Goal: Task Accomplishment & Management: Manage account settings

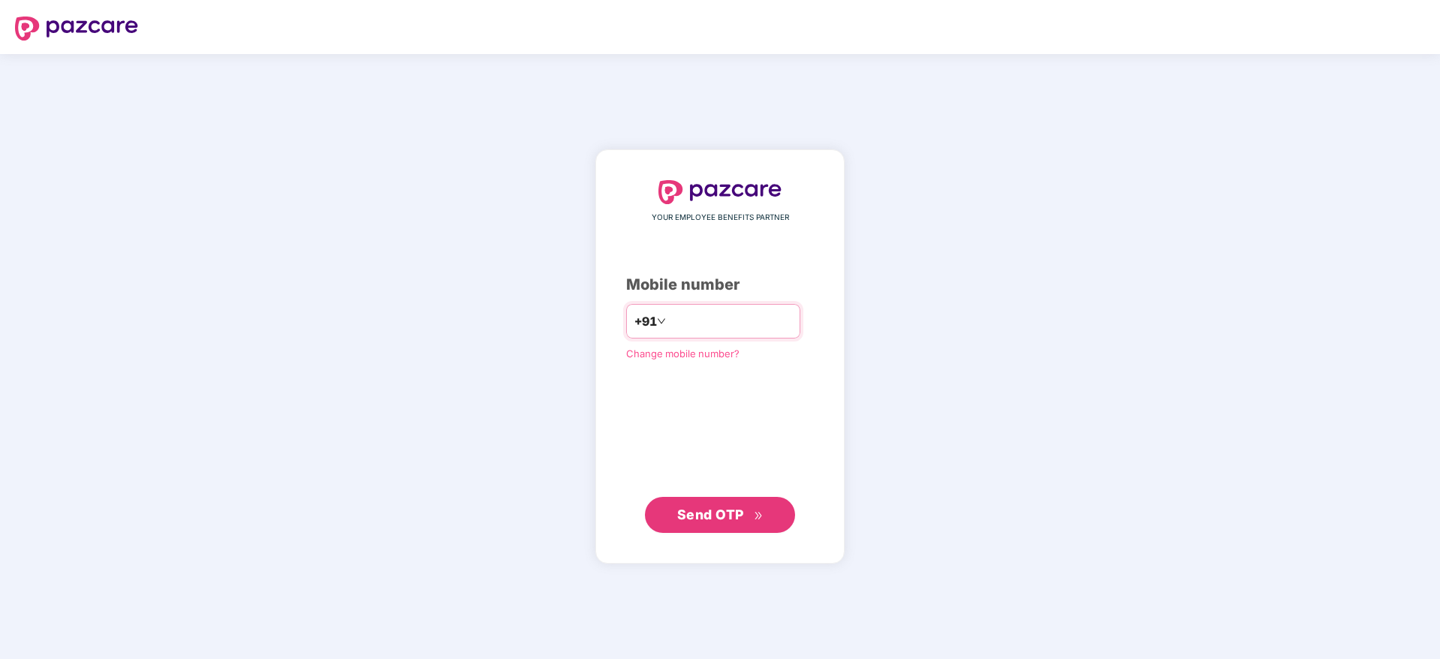
click at [669, 315] on input "number" at bounding box center [730, 321] width 123 height 24
type input "**********"
click at [711, 518] on span "Send OTP" at bounding box center [710, 514] width 67 height 16
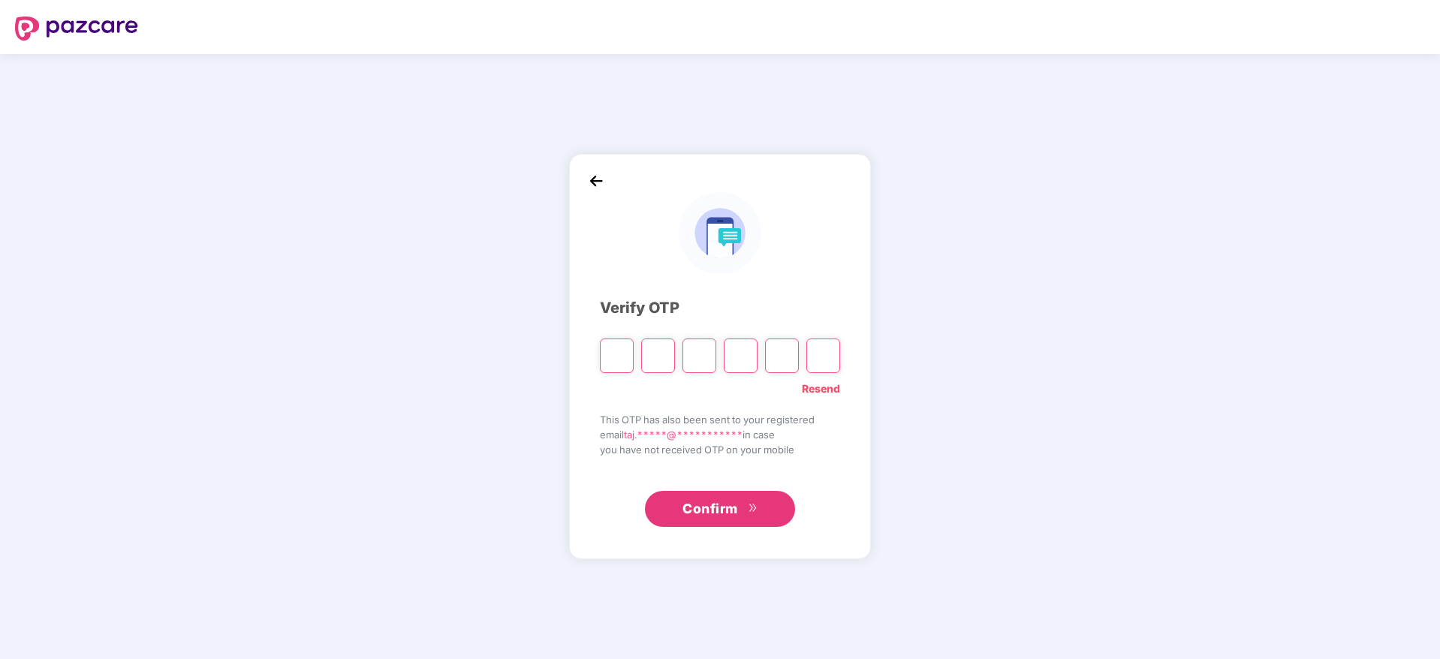
paste input "*"
type input "*"
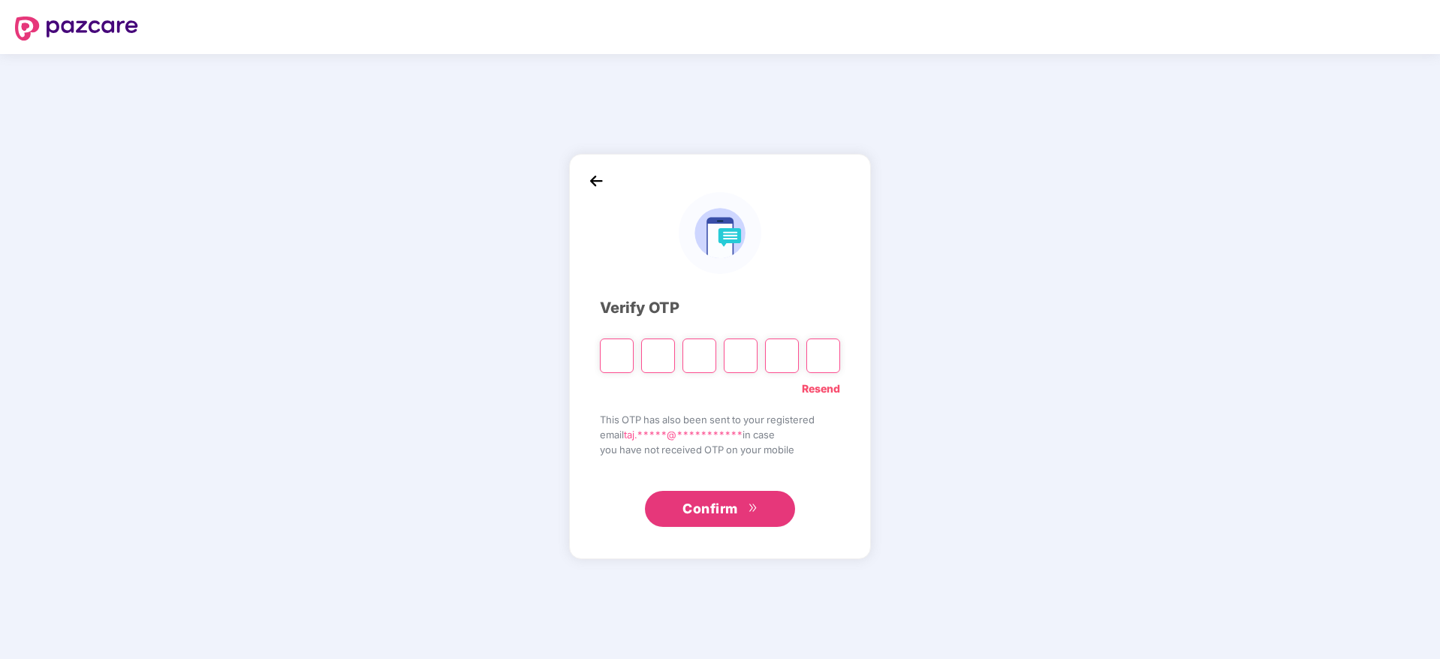
type input "*"
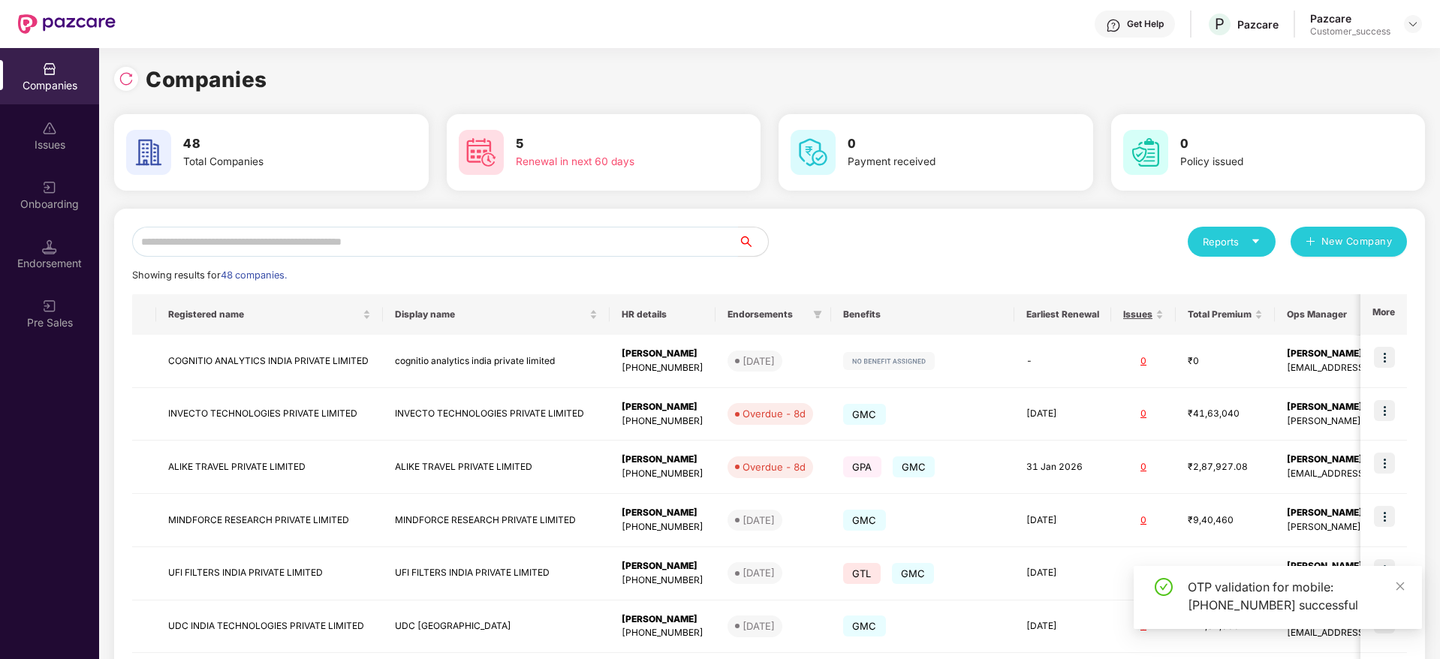
click at [354, 239] on input "text" at bounding box center [435, 242] width 606 height 30
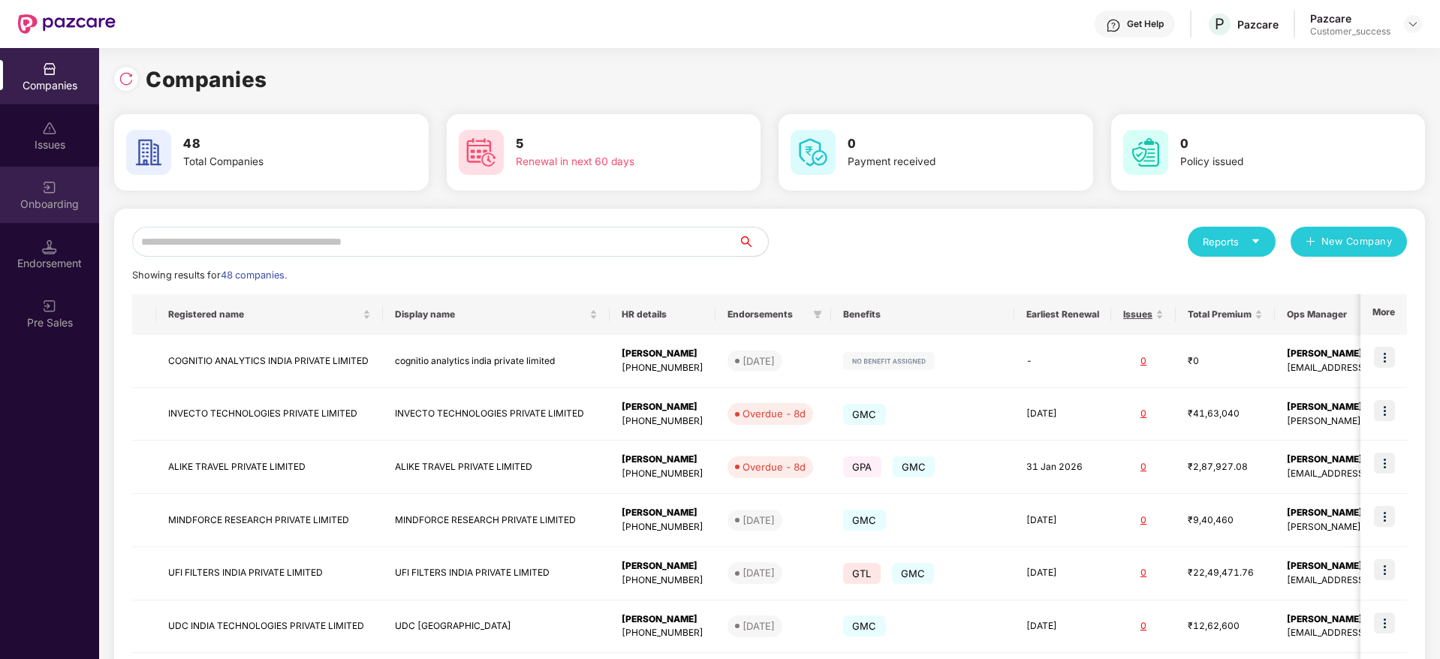
click at [47, 197] on div "Onboarding" at bounding box center [49, 204] width 99 height 15
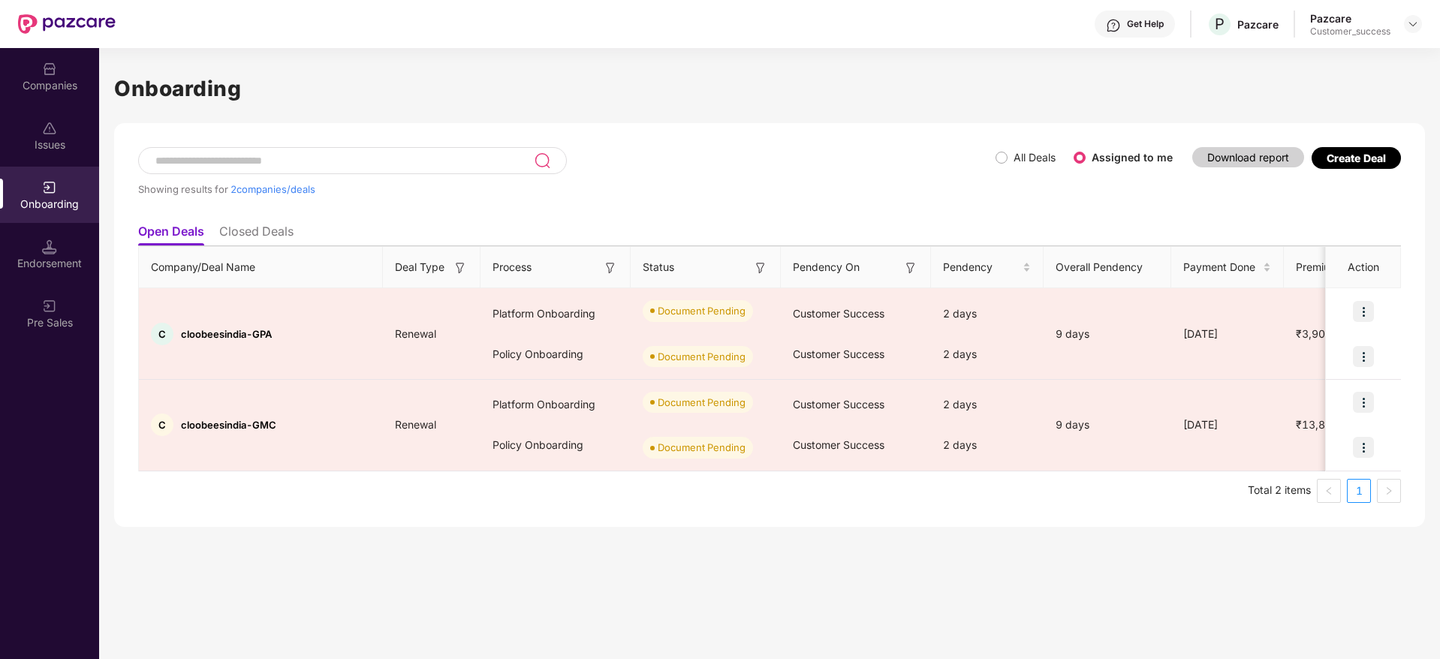
click at [273, 224] on li "Closed Deals" at bounding box center [256, 235] width 74 height 22
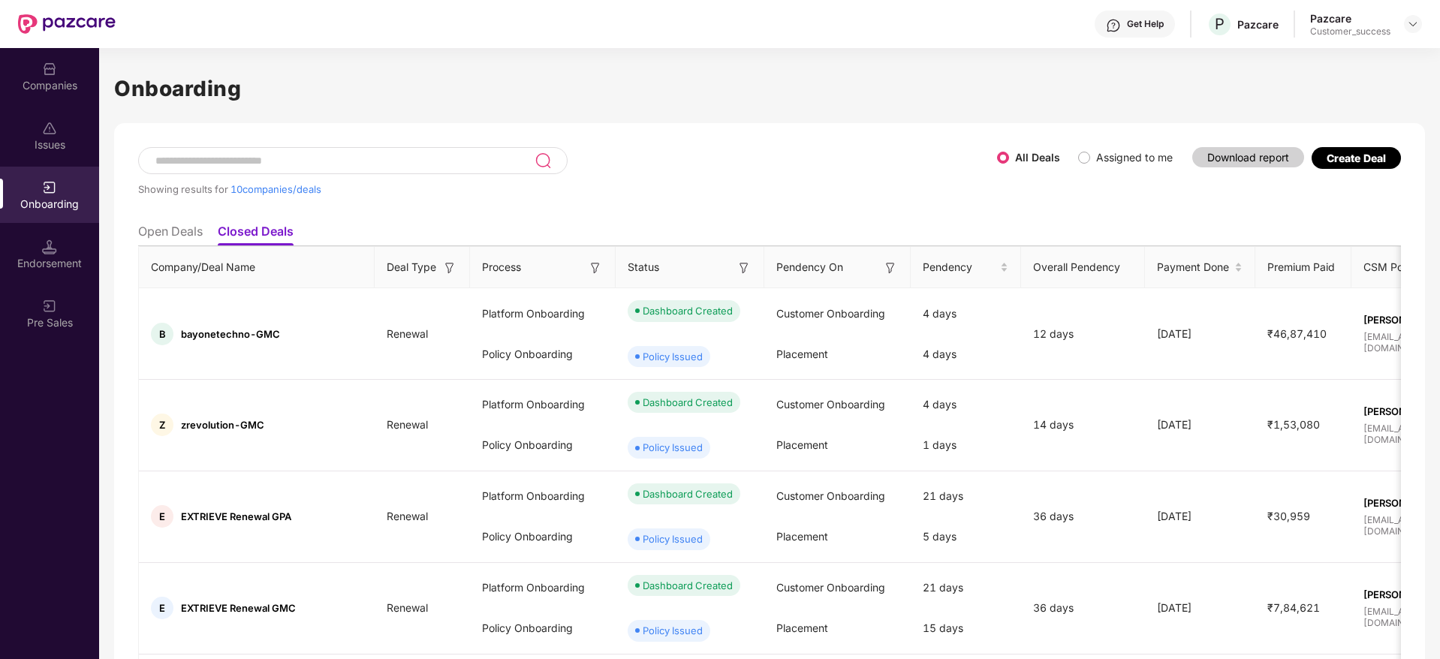
click at [54, 197] on div "Onboarding" at bounding box center [49, 204] width 99 height 15
click at [817, 209] on div "Showing results for 10 companies/deals" at bounding box center [567, 181] width 859 height 69
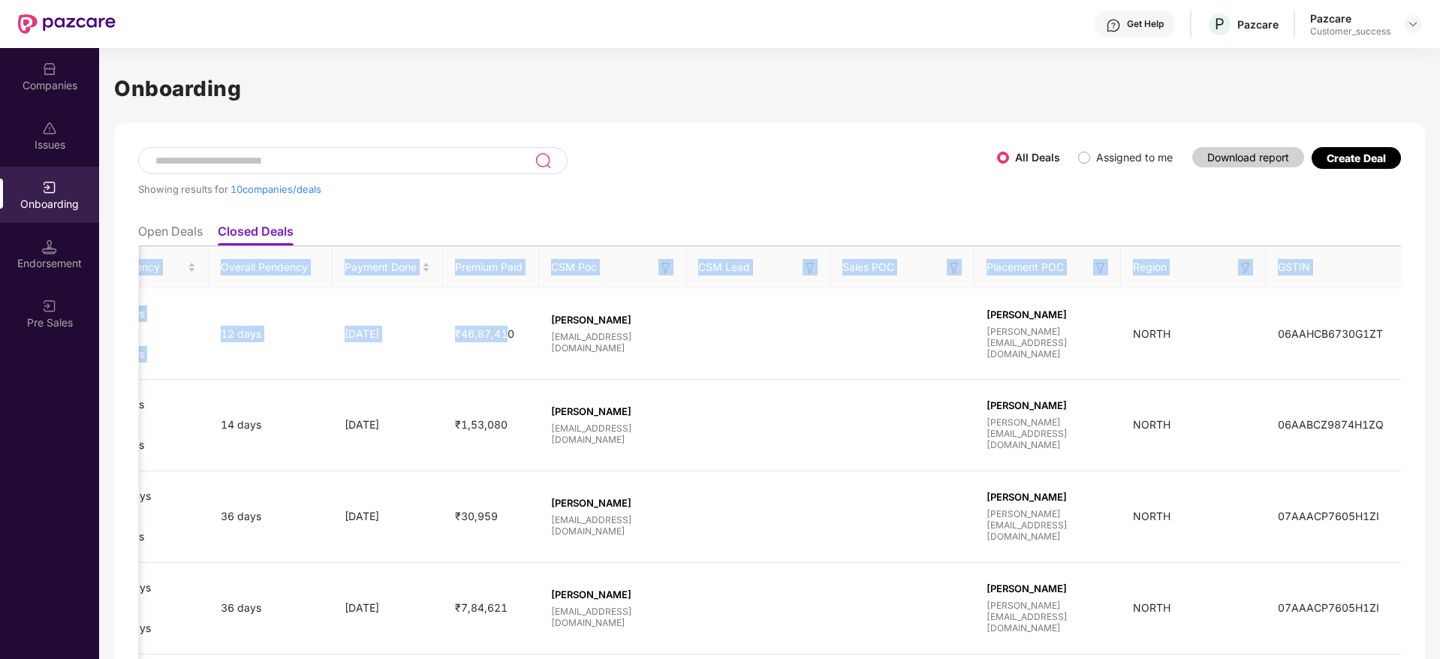
drag, startPoint x: 1300, startPoint y: 322, endPoint x: 1441, endPoint y: 367, distance: 147.4
click at [1439, 367] on html "Get Help P Pazcare Pazcare Customer_success Companies Issues Onboarding Endorse…" at bounding box center [720, 329] width 1440 height 659
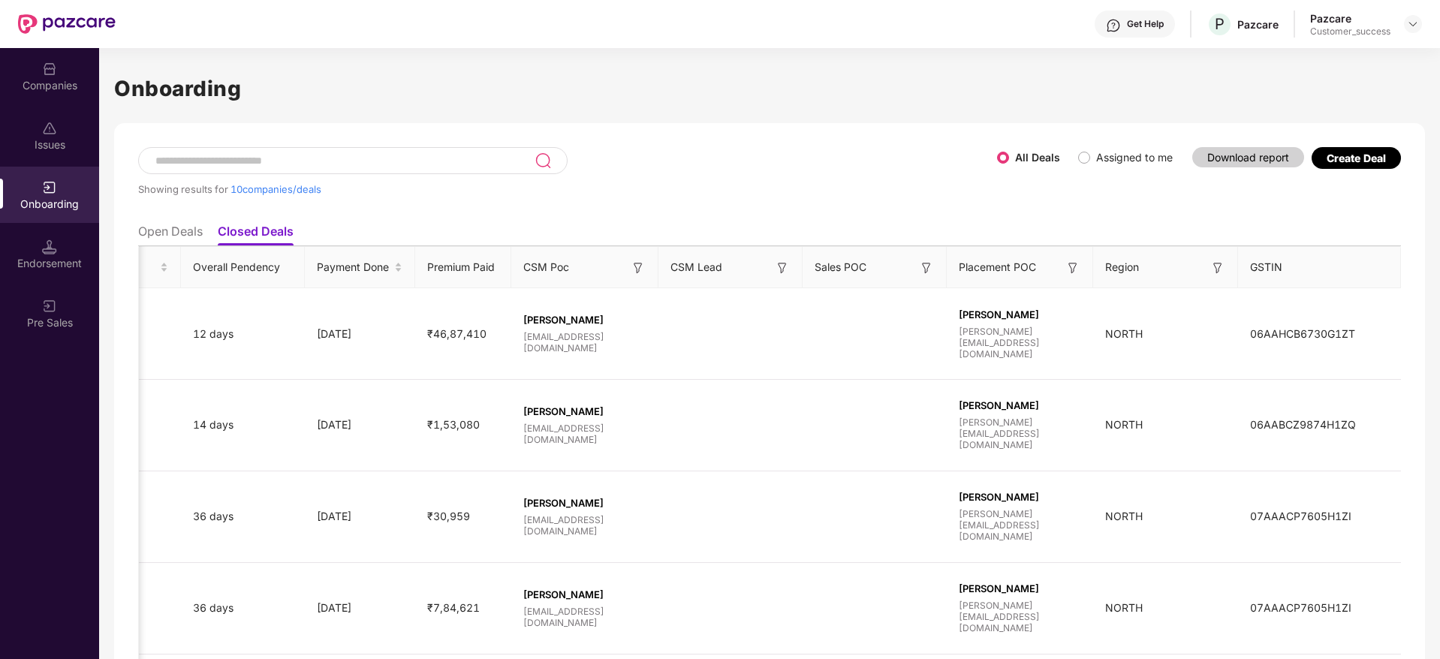
click at [1126, 213] on div "Showing results for 10 companies/deals All Deals Assigned to me Download report…" at bounding box center [769, 181] width 1263 height 69
click at [665, 178] on div "Showing results for 10 companies/deals" at bounding box center [567, 181] width 859 height 69
drag, startPoint x: 736, startPoint y: 194, endPoint x: 791, endPoint y: 279, distance: 101.0
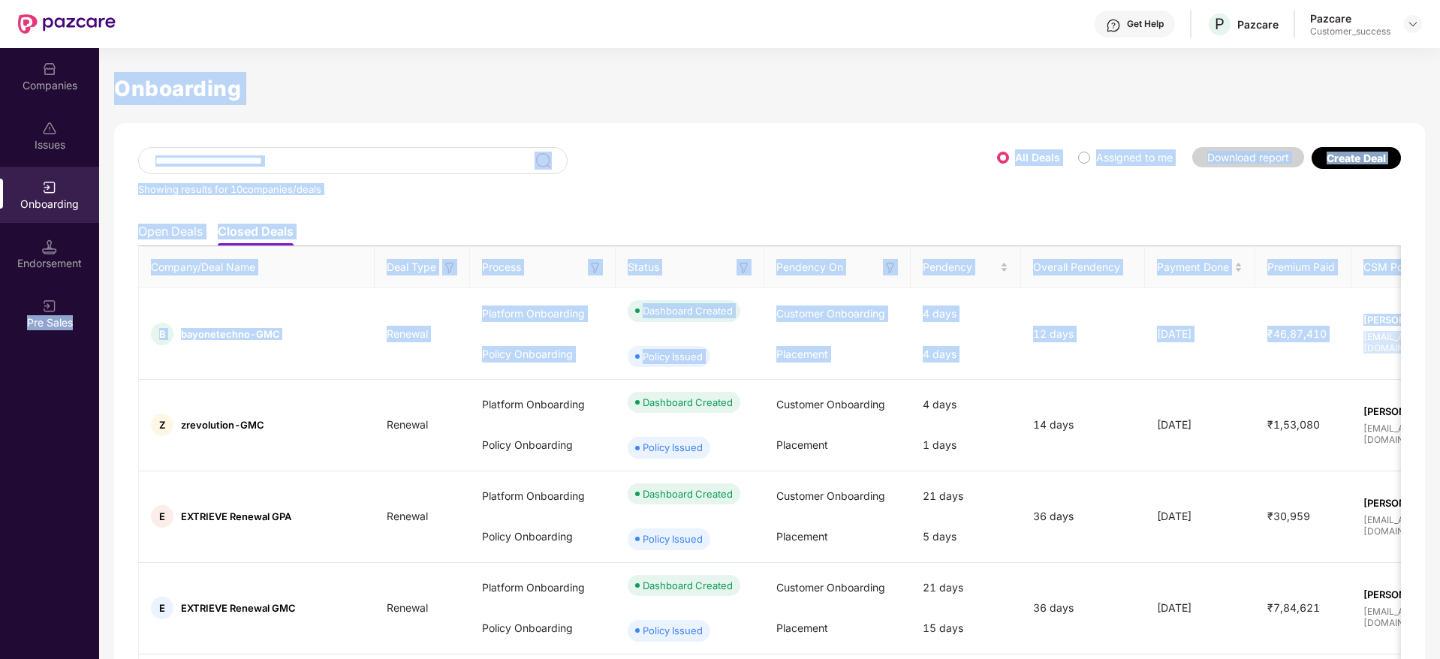
drag, startPoint x: 762, startPoint y: 346, endPoint x: 0, endPoint y: 411, distance: 764.7
click at [0, 411] on div "Companies Issues Onboarding Endorsement Pre Sales Onboarding Showing results fo…" at bounding box center [720, 353] width 1440 height 611
click at [729, 167] on div "Showing results for 10 companies/deals" at bounding box center [567, 181] width 859 height 69
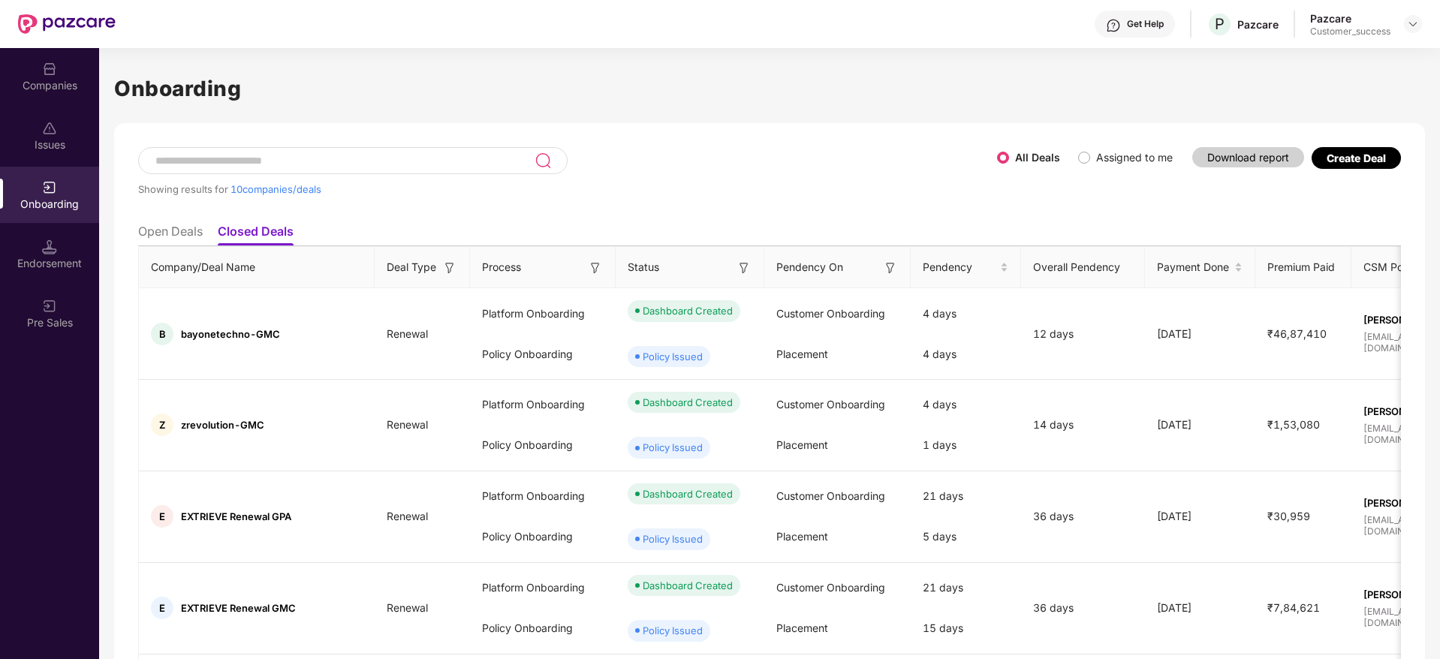
click at [199, 233] on li "Open Deals" at bounding box center [170, 235] width 65 height 22
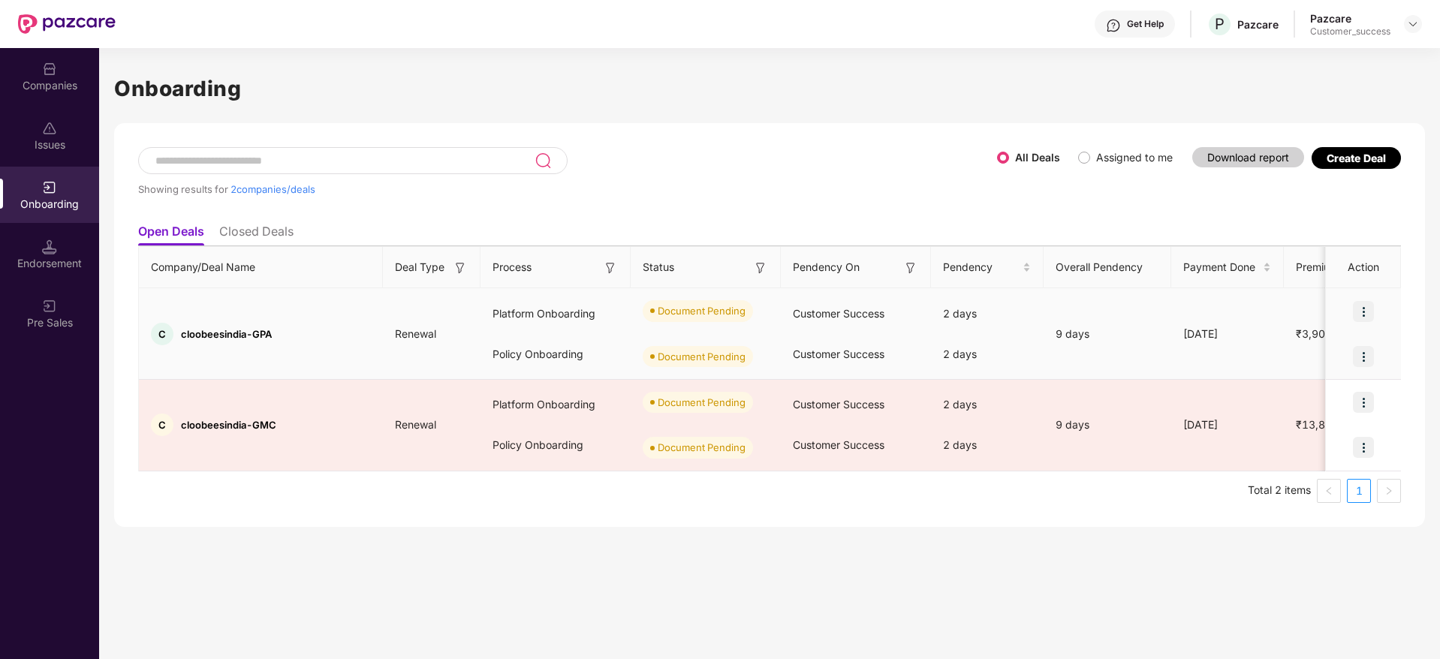
click at [1364, 309] on img at bounding box center [1363, 311] width 21 height 21
click at [1290, 350] on span "Upload Documents" at bounding box center [1294, 350] width 124 height 17
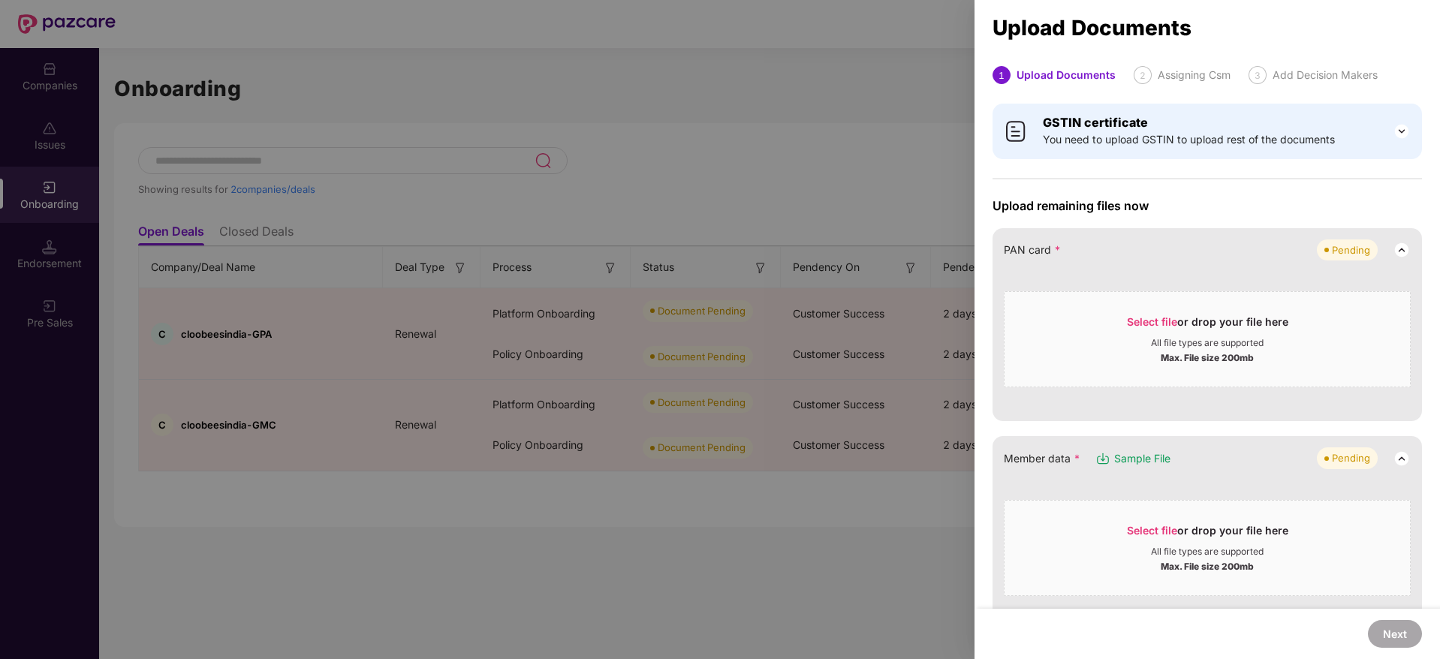
click at [183, 493] on div at bounding box center [720, 329] width 1440 height 659
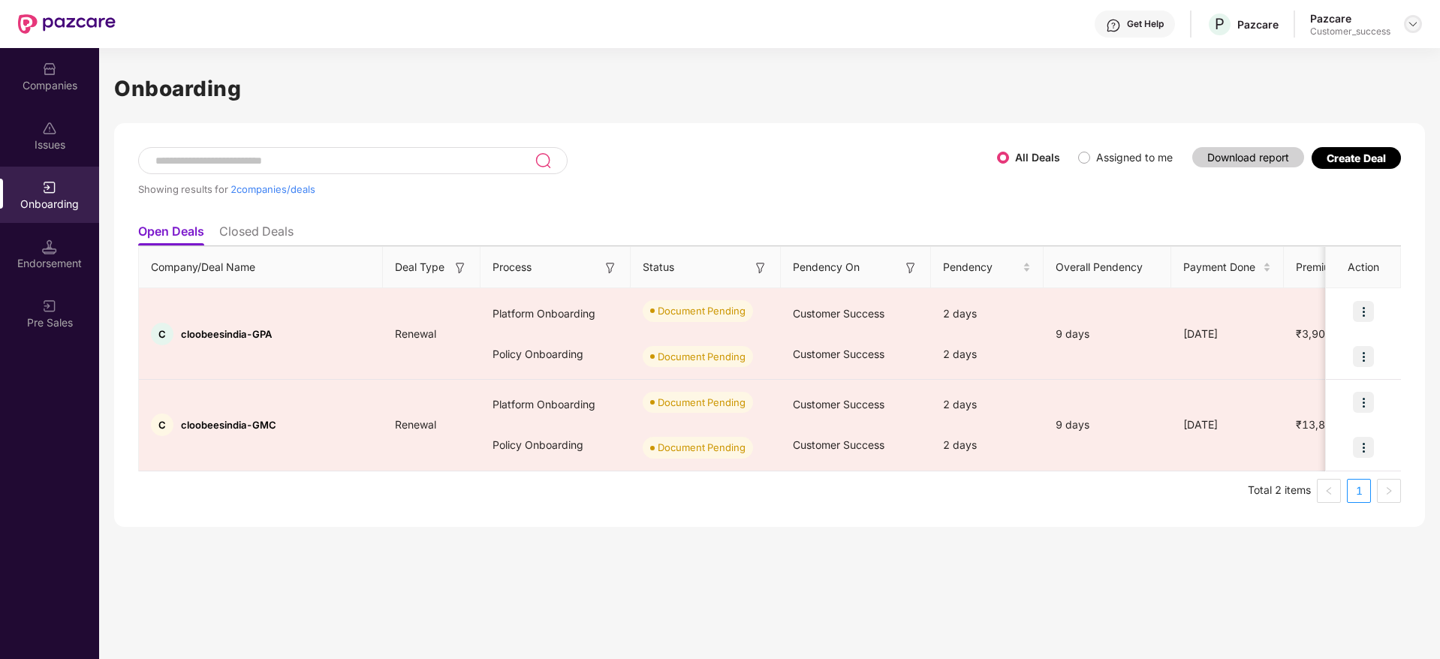
click at [1408, 29] on img at bounding box center [1413, 24] width 12 height 12
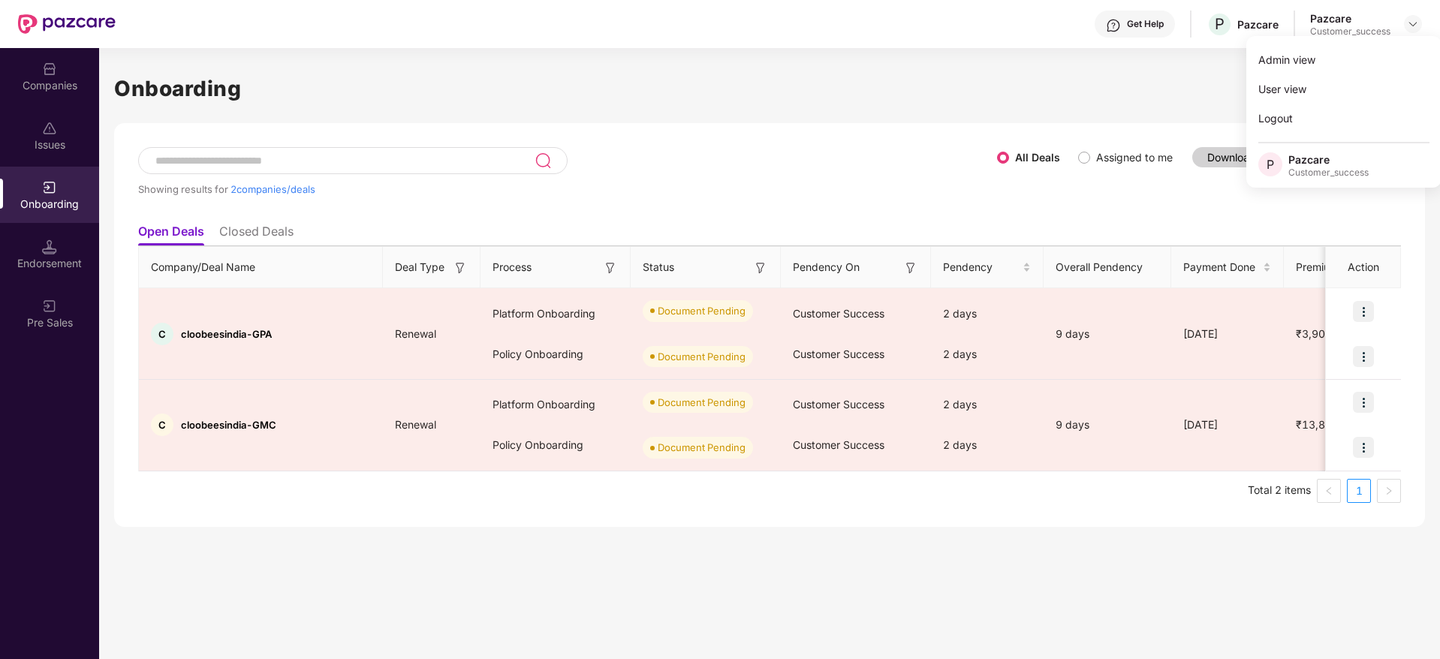
click at [1107, 100] on h1 "Onboarding" at bounding box center [769, 88] width 1311 height 33
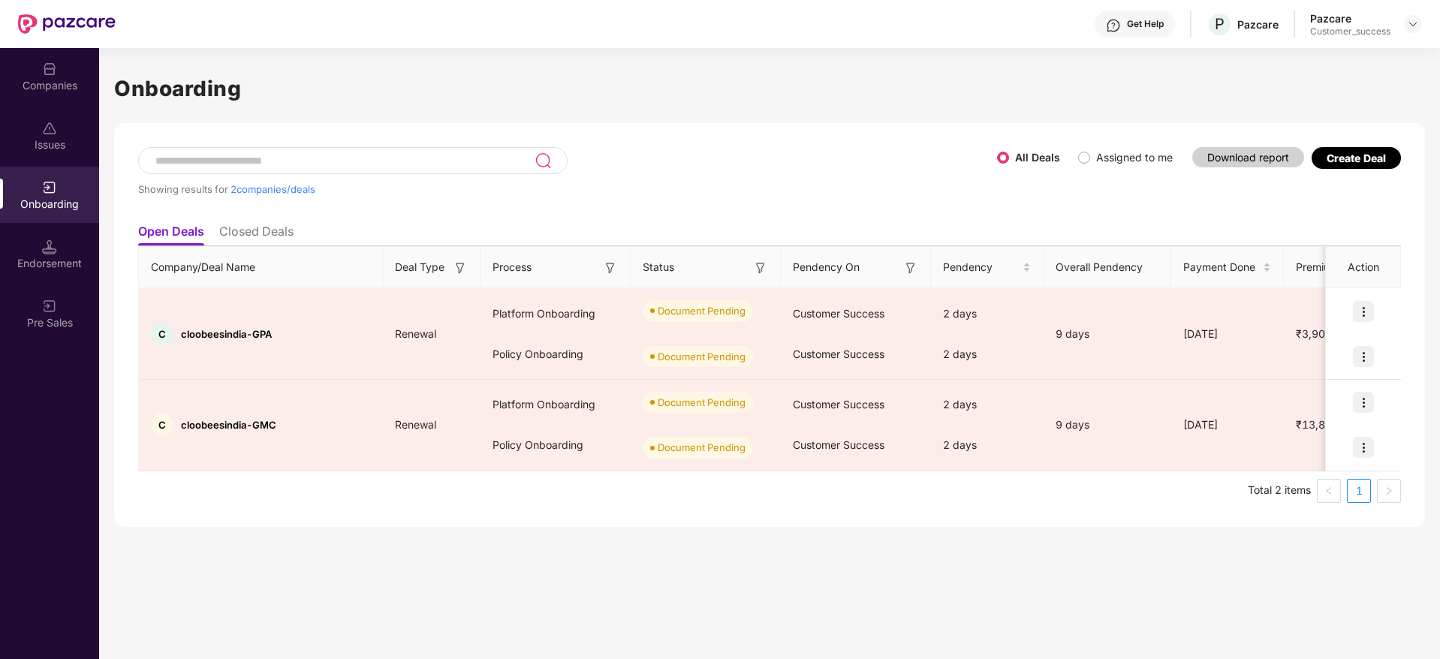
click at [50, 65] on img at bounding box center [49, 69] width 15 height 15
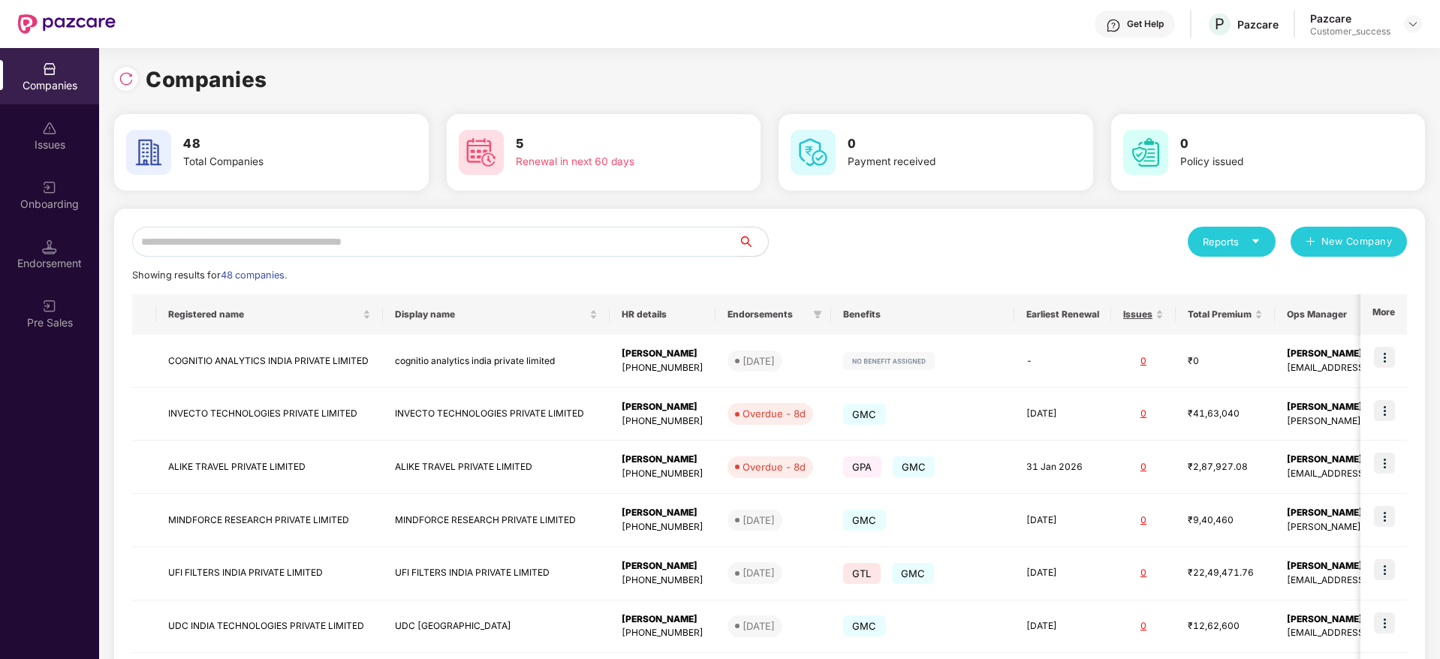
click at [504, 251] on input "text" at bounding box center [435, 242] width 606 height 30
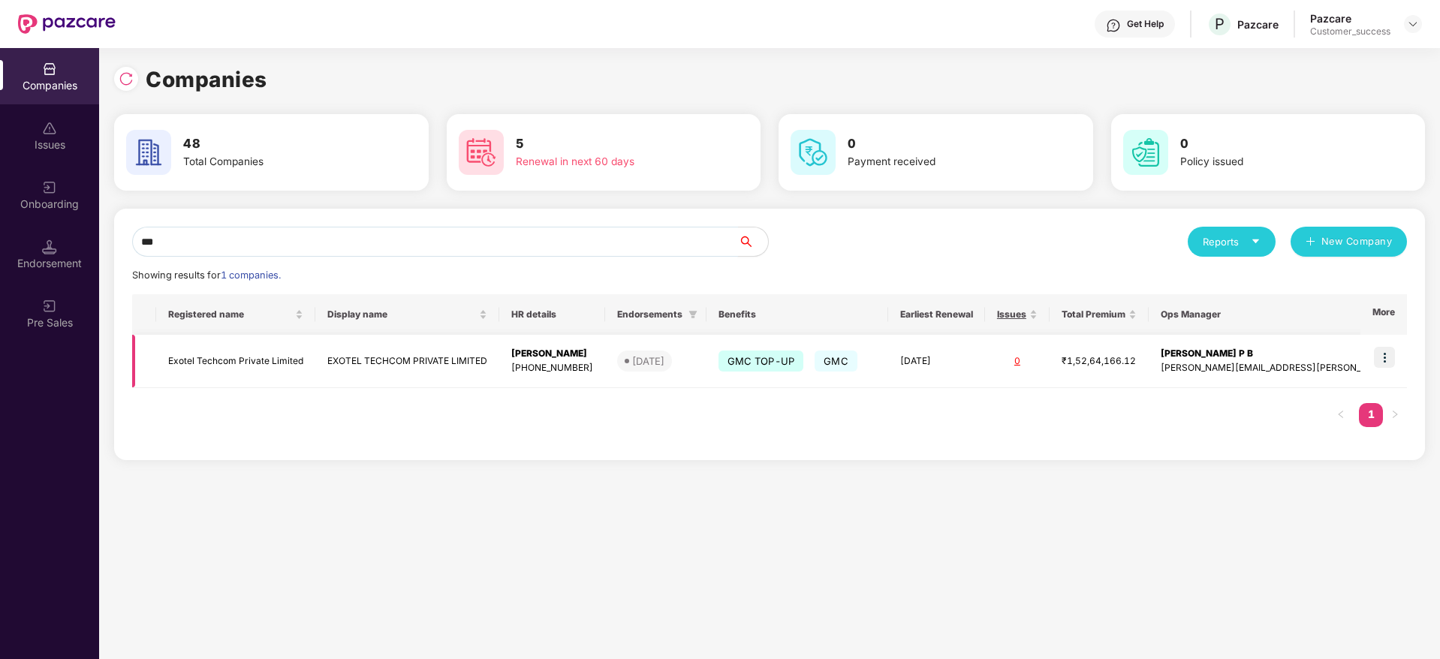
type input "***"
click at [1388, 358] on img at bounding box center [1384, 357] width 21 height 21
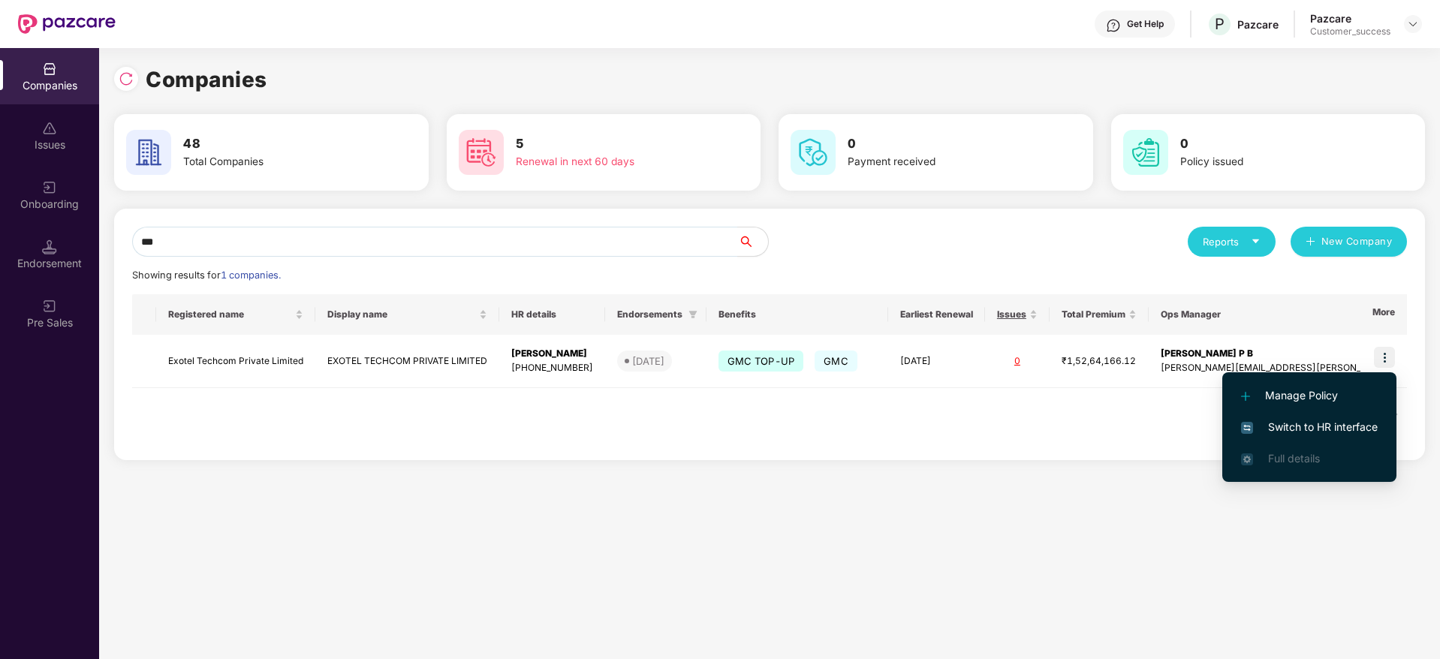
click at [1324, 422] on span "Switch to HR interface" at bounding box center [1309, 427] width 137 height 17
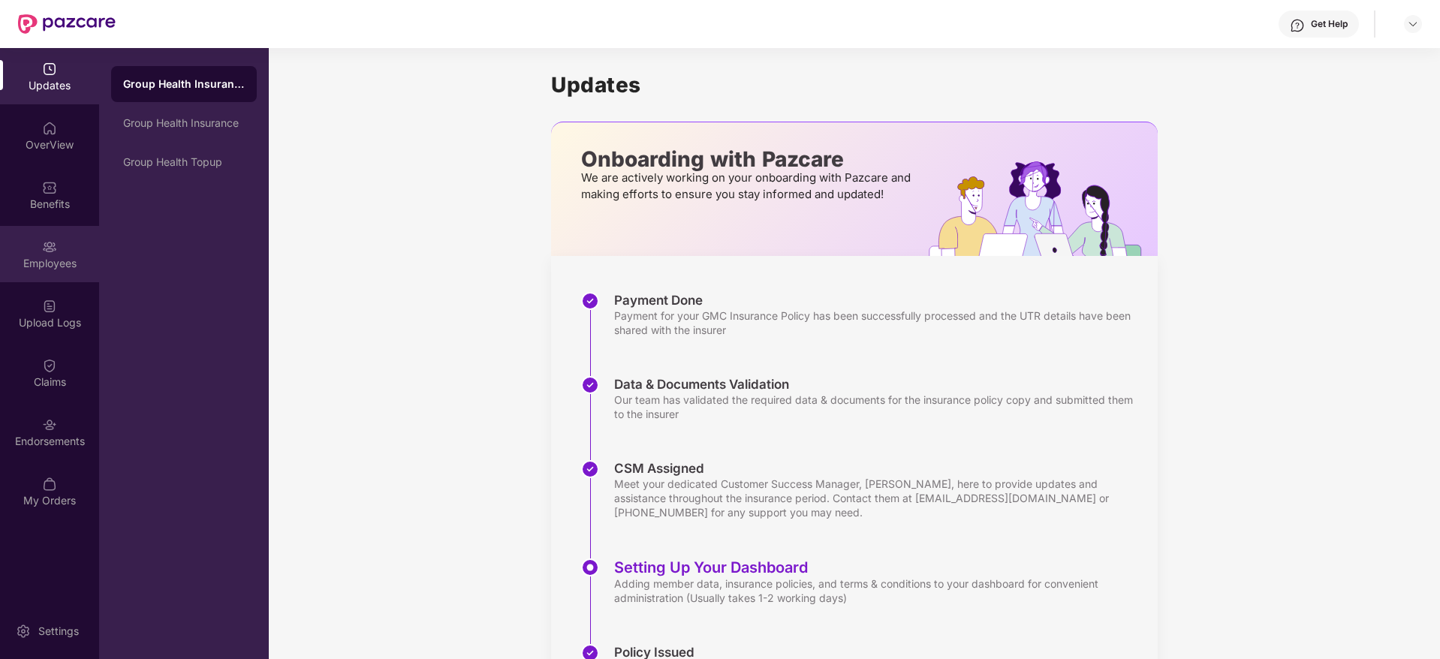
click at [50, 250] on img at bounding box center [49, 246] width 15 height 15
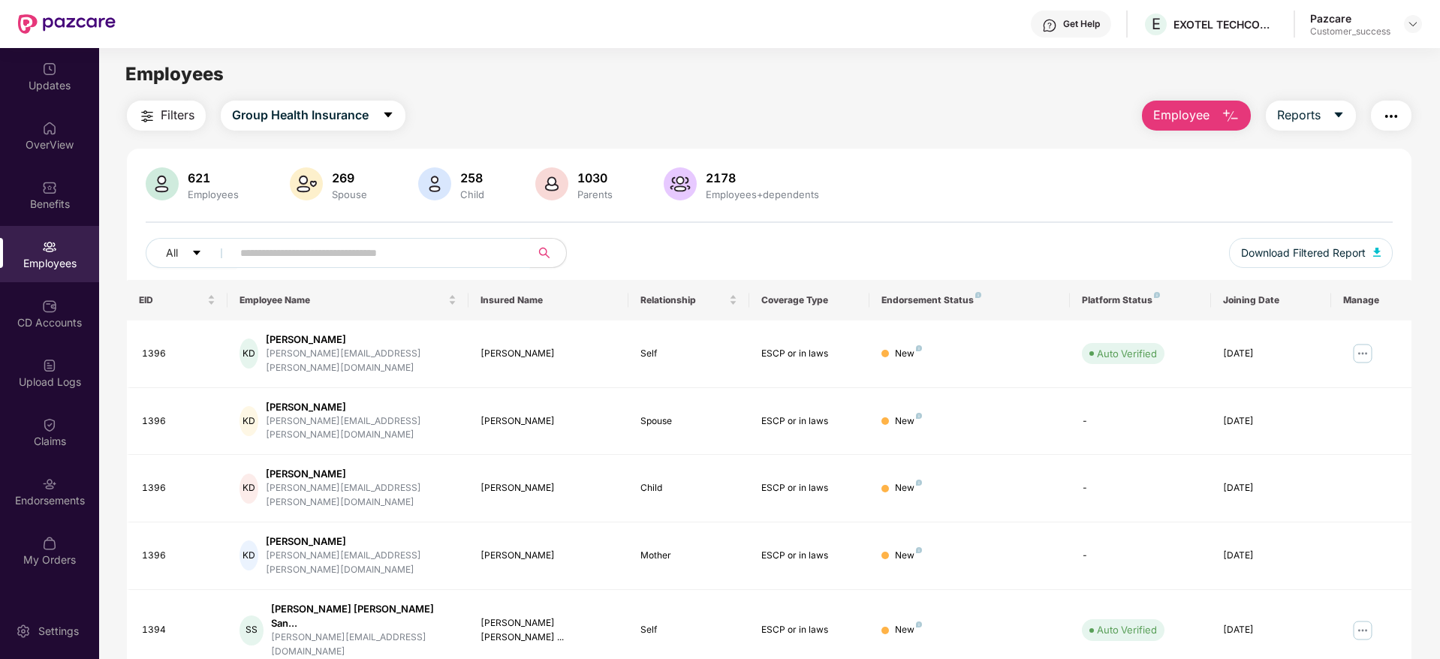
click at [348, 247] on input "text" at bounding box center [374, 253] width 269 height 23
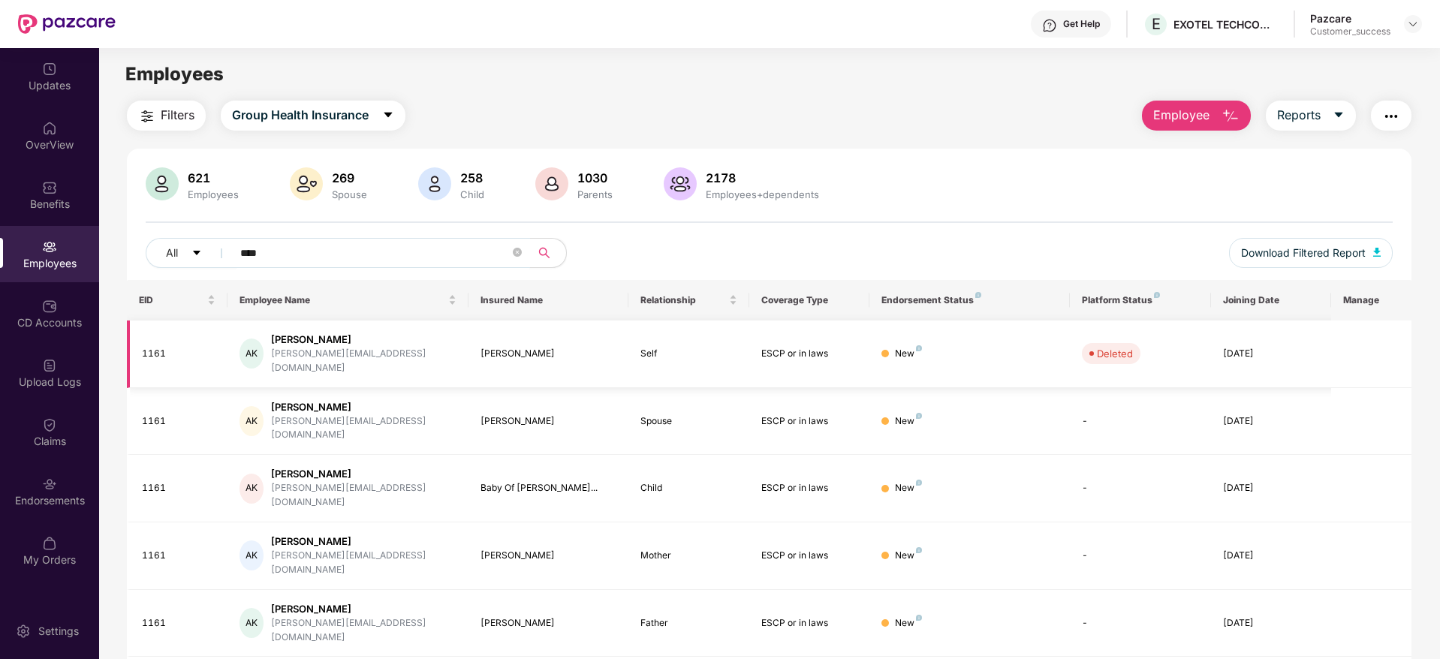
type input "****"
drag, startPoint x: 196, startPoint y: 345, endPoint x: 132, endPoint y: 345, distance: 63.8
click at [132, 345] on td "1161" at bounding box center [177, 355] width 101 height 68
copy div "1161"
drag, startPoint x: 276, startPoint y: 357, endPoint x: 368, endPoint y: 363, distance: 91.8
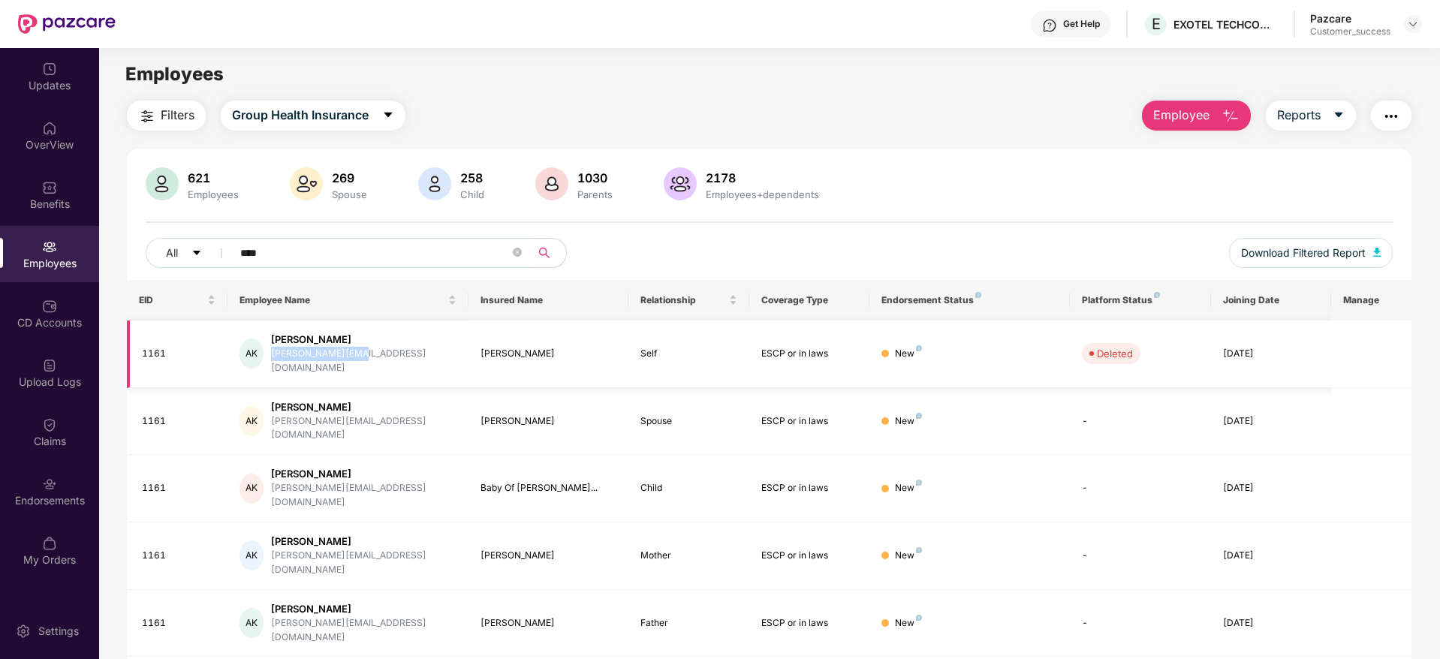
click at [368, 363] on td "AK Abhishek Kumar [EMAIL_ADDRESS][DOMAIN_NAME]" at bounding box center [347, 355] width 241 height 68
copy div "[PERSON_NAME][EMAIL_ADDRESS][DOMAIN_NAME]"
click at [297, 113] on span "Group Health Insurance" at bounding box center [300, 115] width 137 height 19
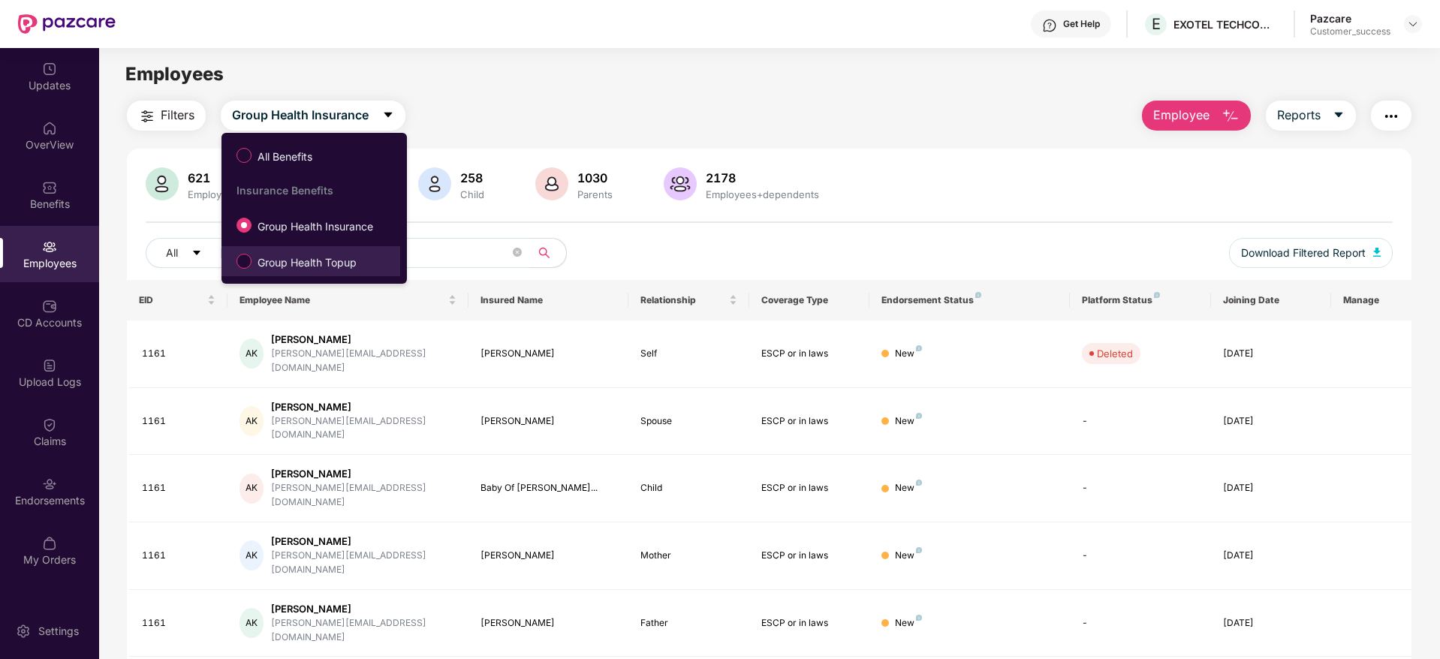
click at [292, 252] on label "Group Health Topup" at bounding box center [299, 261] width 141 height 26
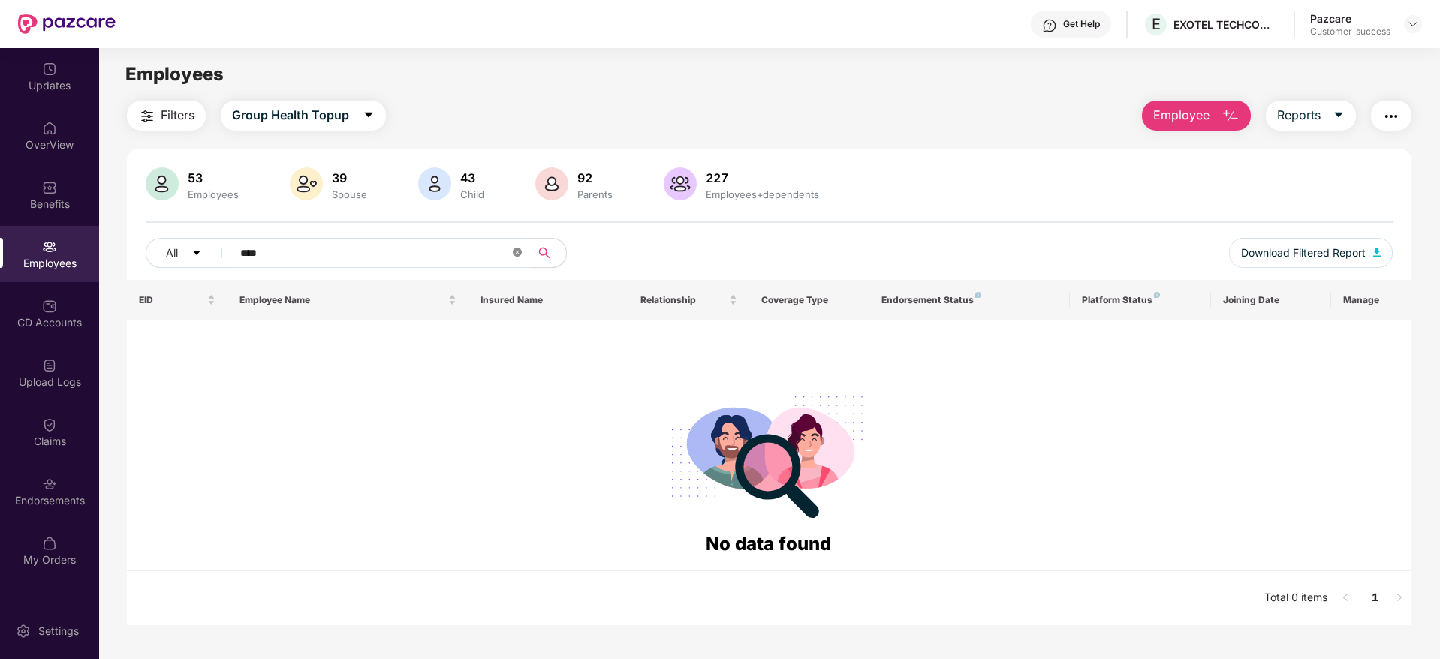
click at [521, 252] on icon "close-circle" at bounding box center [517, 252] width 9 height 9
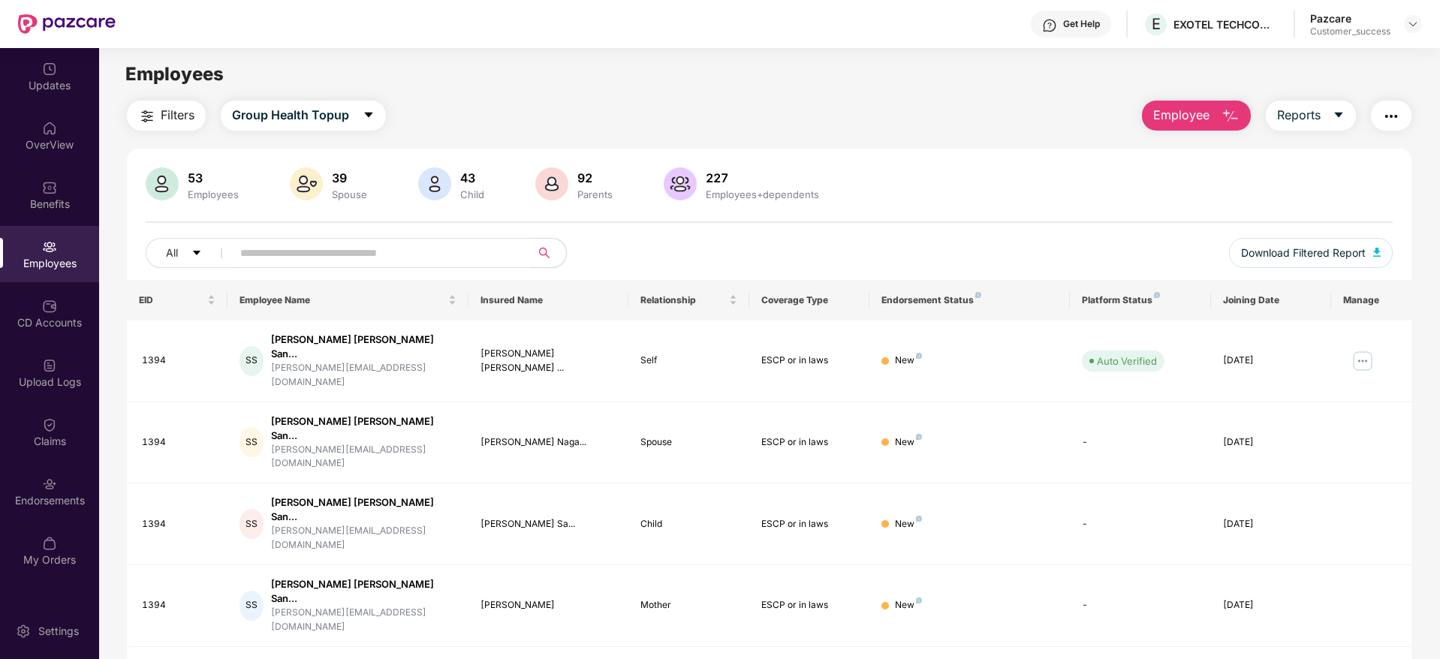
click at [254, 242] on input "text" at bounding box center [374, 253] width 269 height 23
paste input "*********"
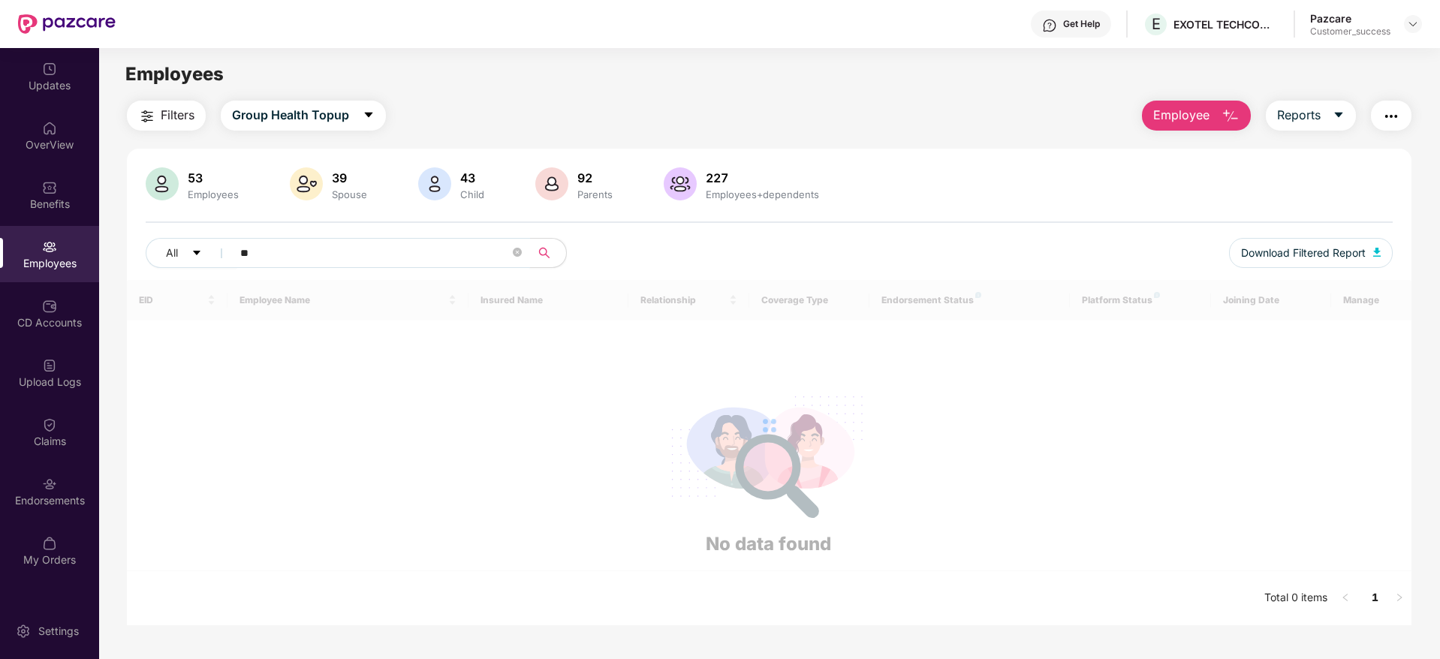
type input "*"
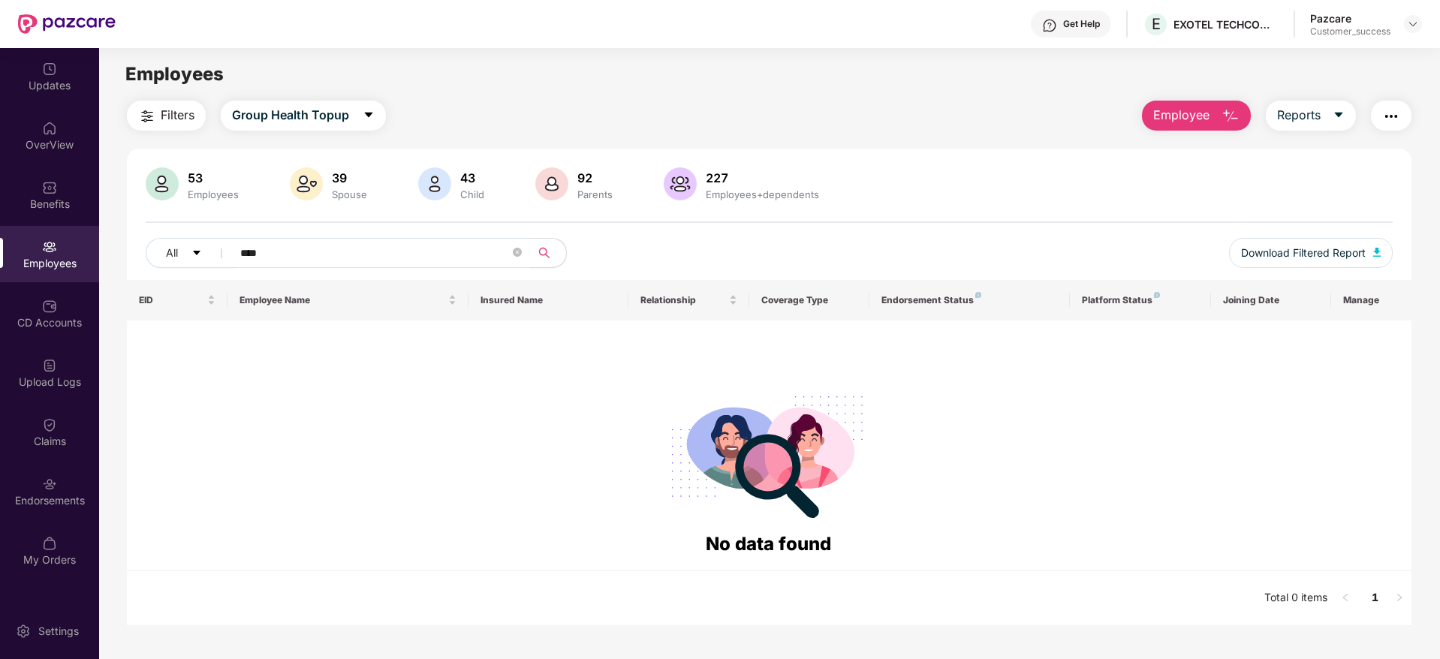
click at [361, 259] on input "****" at bounding box center [374, 253] width 269 height 23
type input "****"
click at [303, 109] on span "Group Health Topup" at bounding box center [290, 115] width 117 height 19
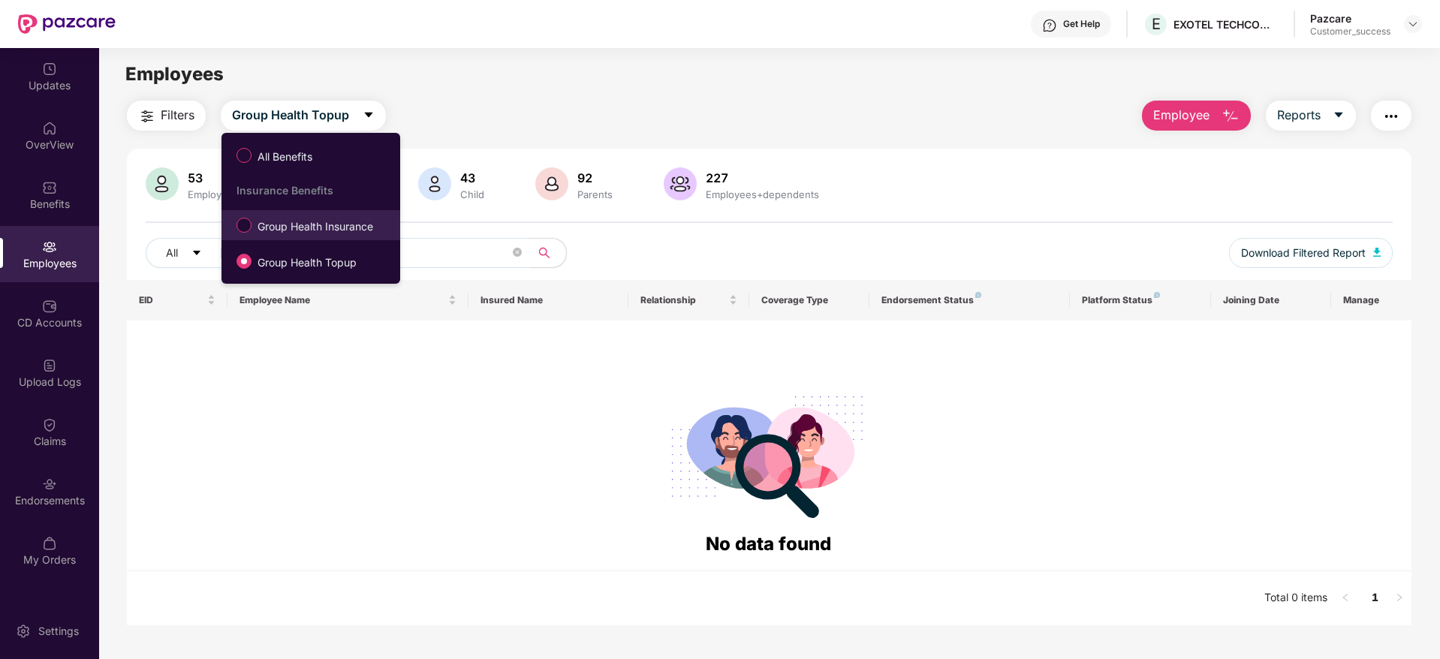
click at [298, 240] on div "All Benefits Insurance Benefits Group Health Insurance Group Health Topup" at bounding box center [310, 208] width 179 height 136
click at [292, 233] on span "Group Health Insurance" at bounding box center [315, 226] width 128 height 17
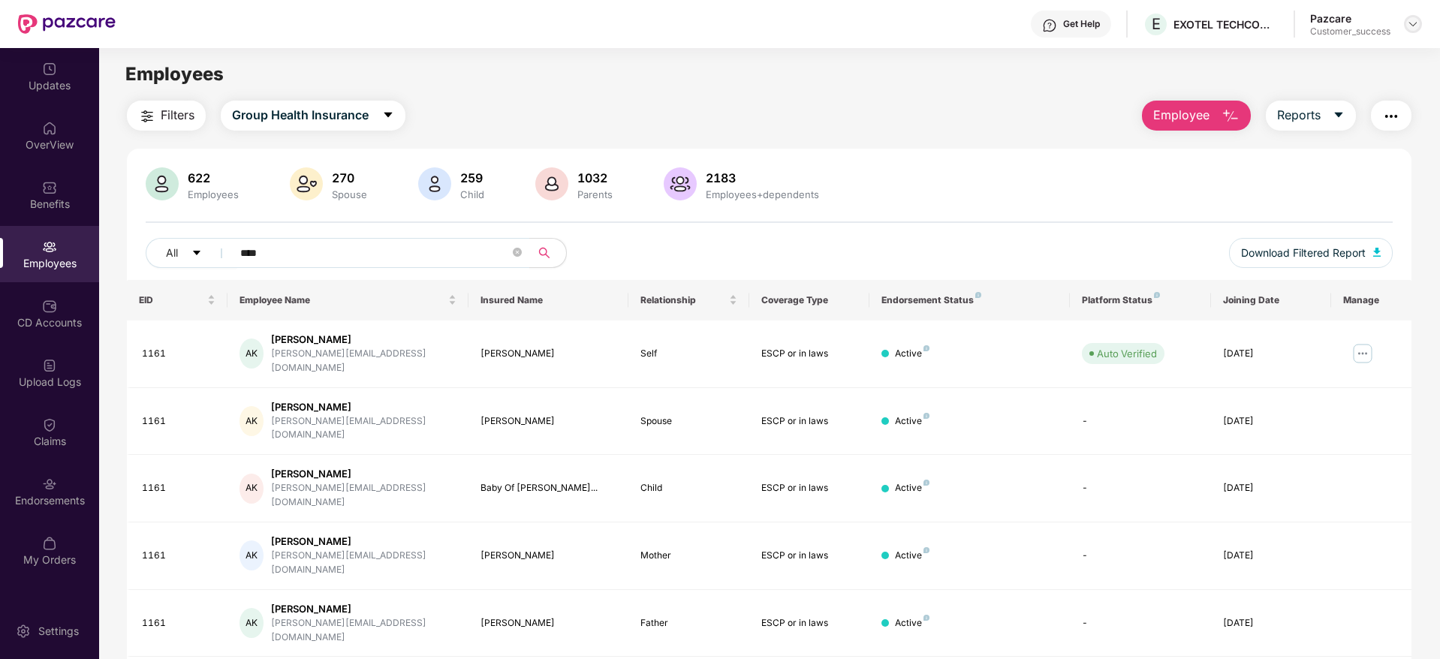
click at [1412, 31] on div at bounding box center [1413, 24] width 18 height 18
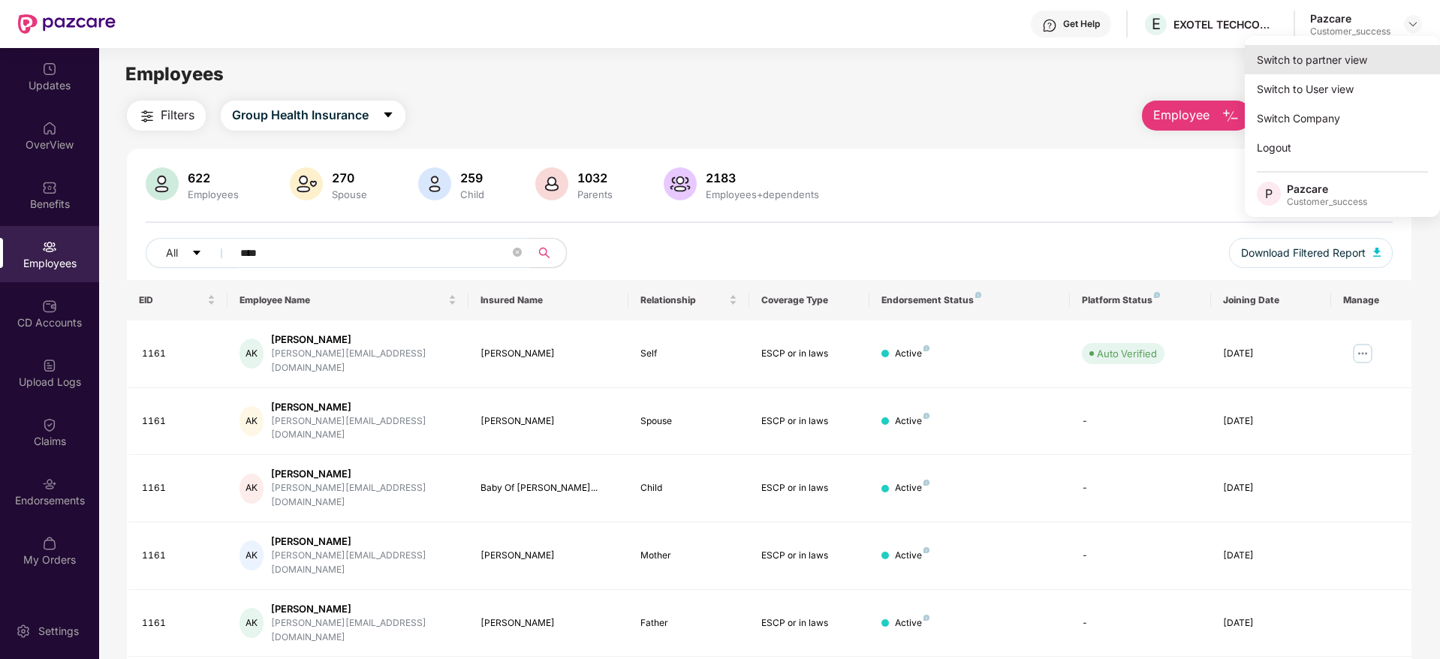
click at [1309, 65] on div "Switch to partner view" at bounding box center [1342, 59] width 195 height 29
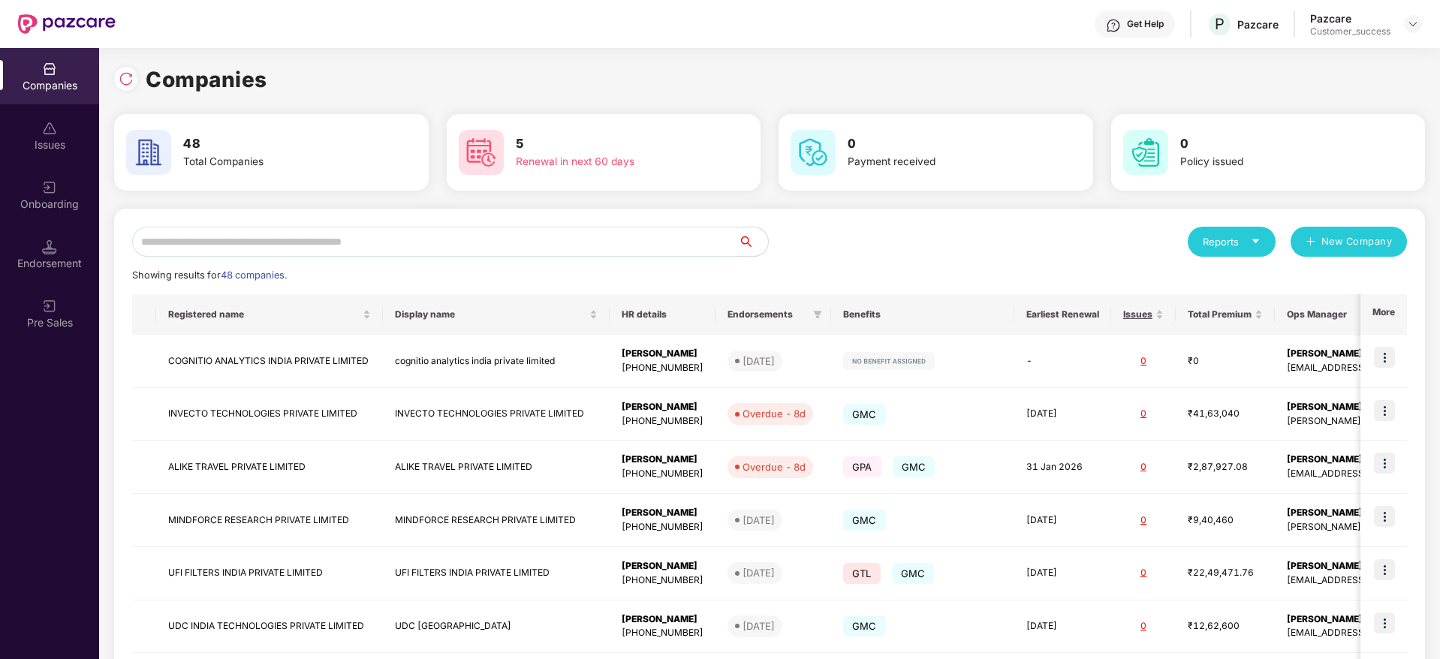
click at [342, 239] on input "text" at bounding box center [435, 242] width 606 height 30
click at [312, 246] on input "text" at bounding box center [435, 242] width 606 height 30
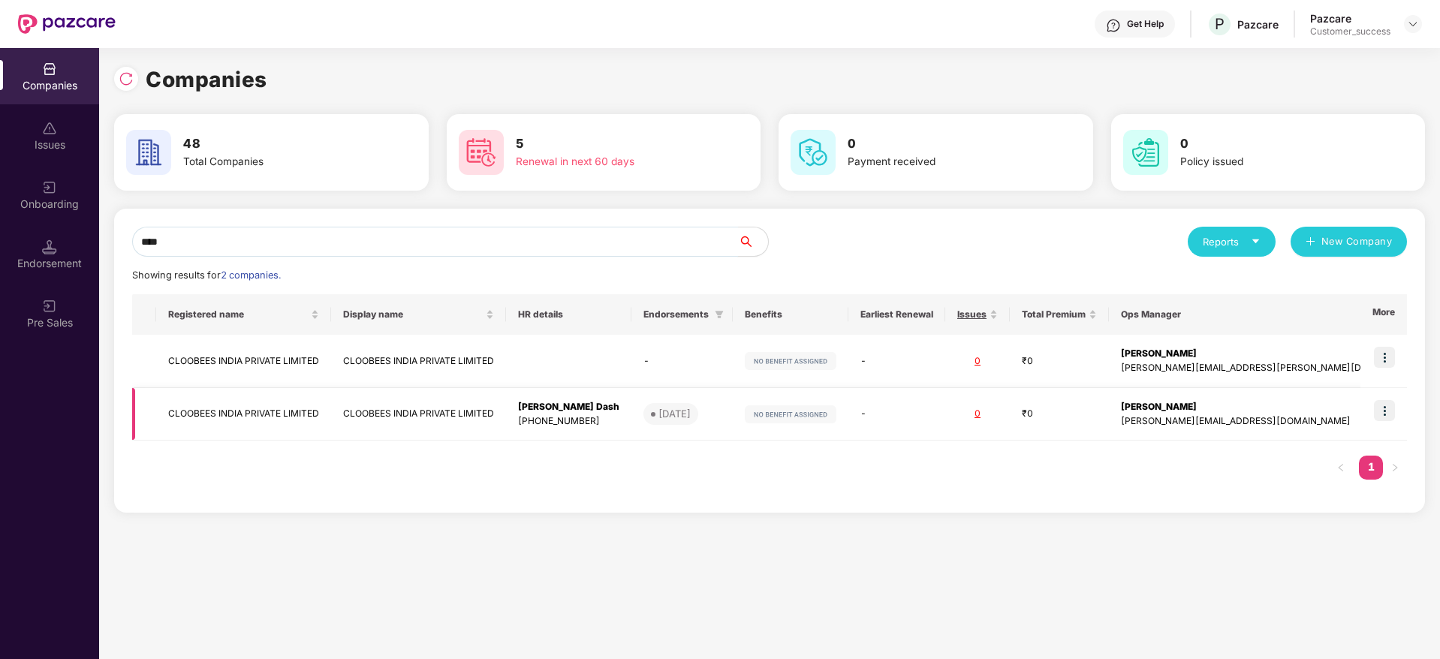
type input "****"
click at [1390, 405] on img at bounding box center [1384, 410] width 21 height 21
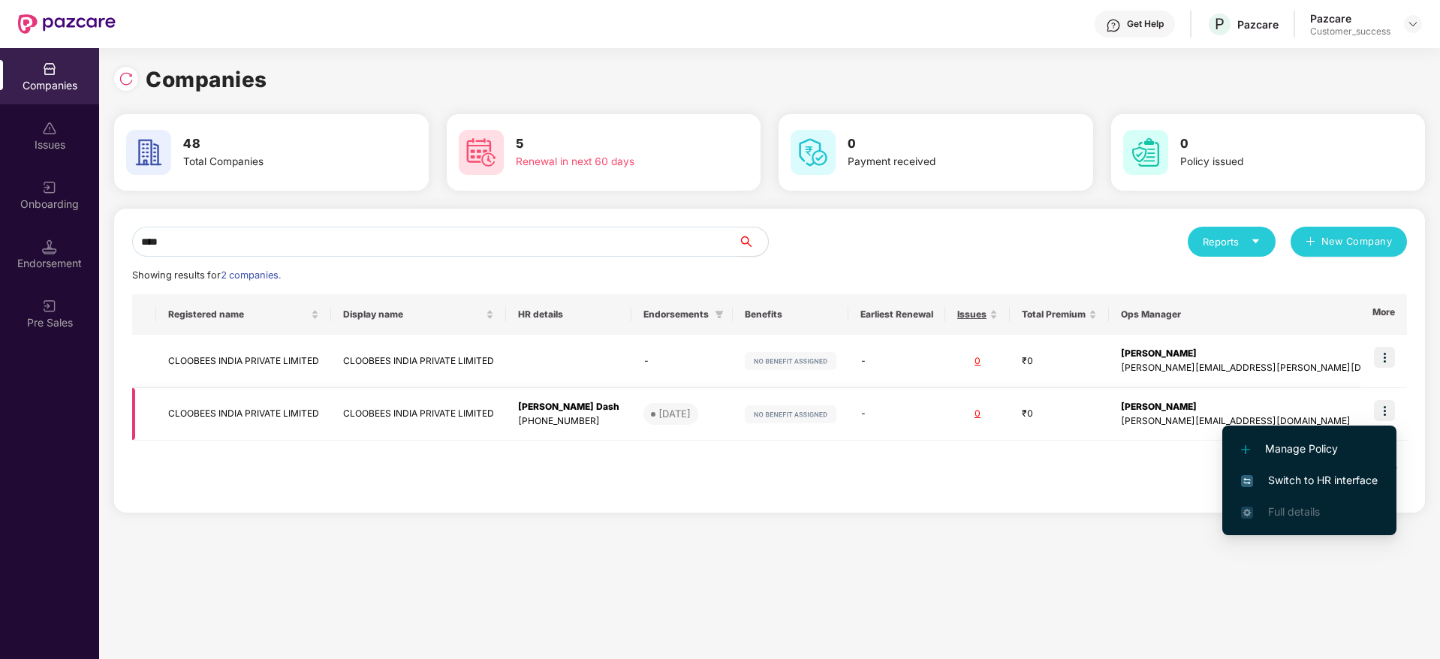
click at [276, 417] on td "CLOOBEES INDIA PRIVATE LIMITED" at bounding box center [243, 414] width 175 height 53
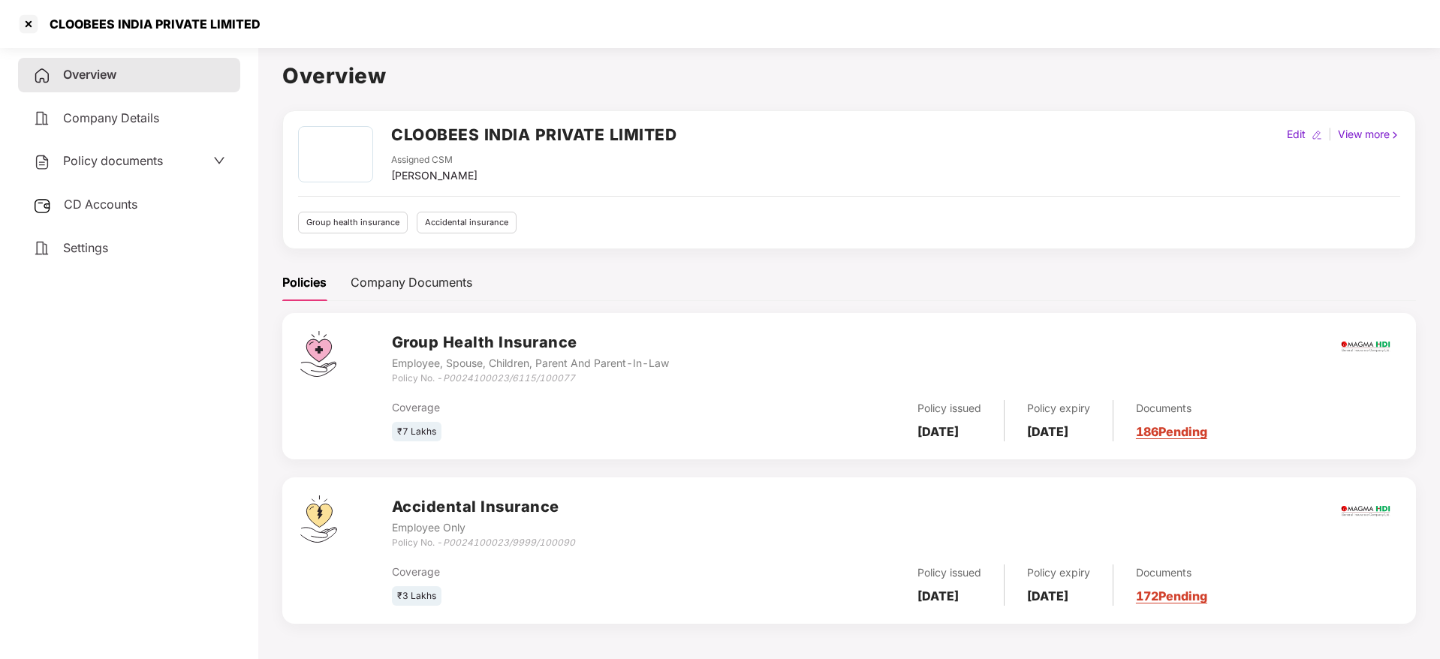
click at [1287, 132] on div "Edit" at bounding box center [1296, 134] width 25 height 17
select select "****"
select select "**********"
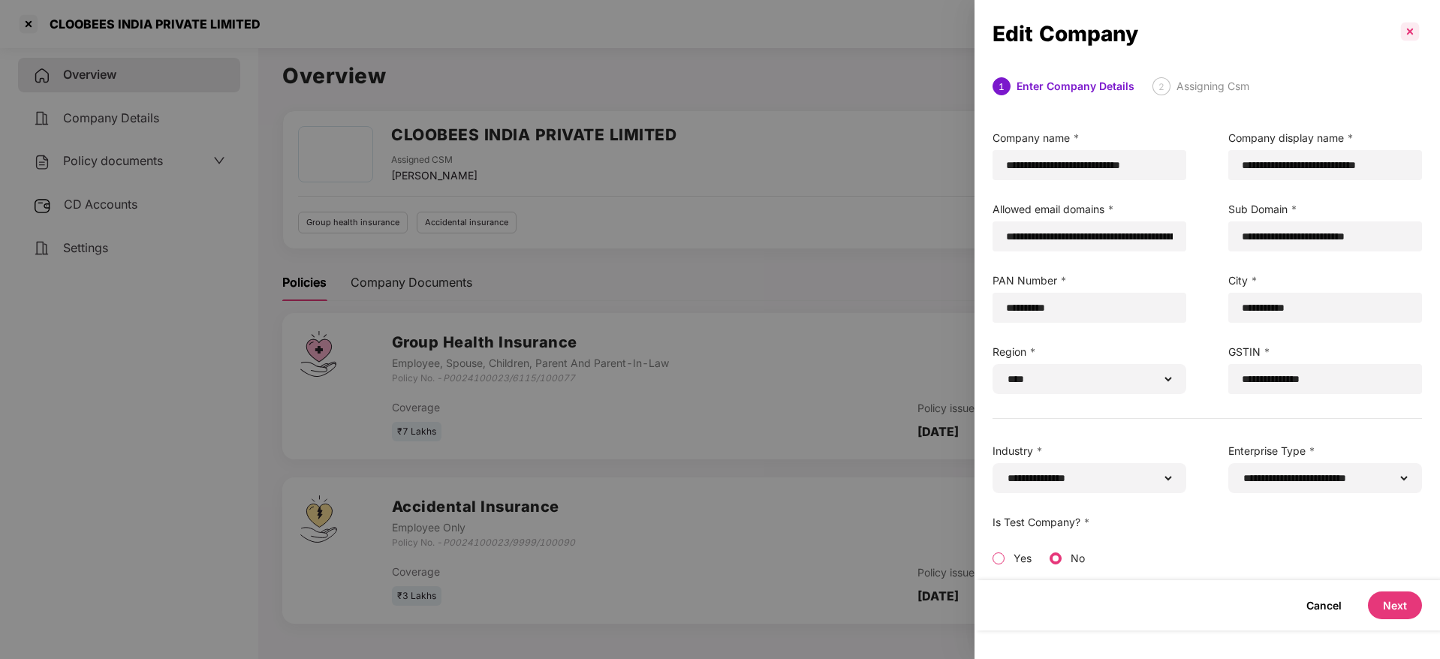
click at [1407, 28] on p at bounding box center [1410, 32] width 24 height 24
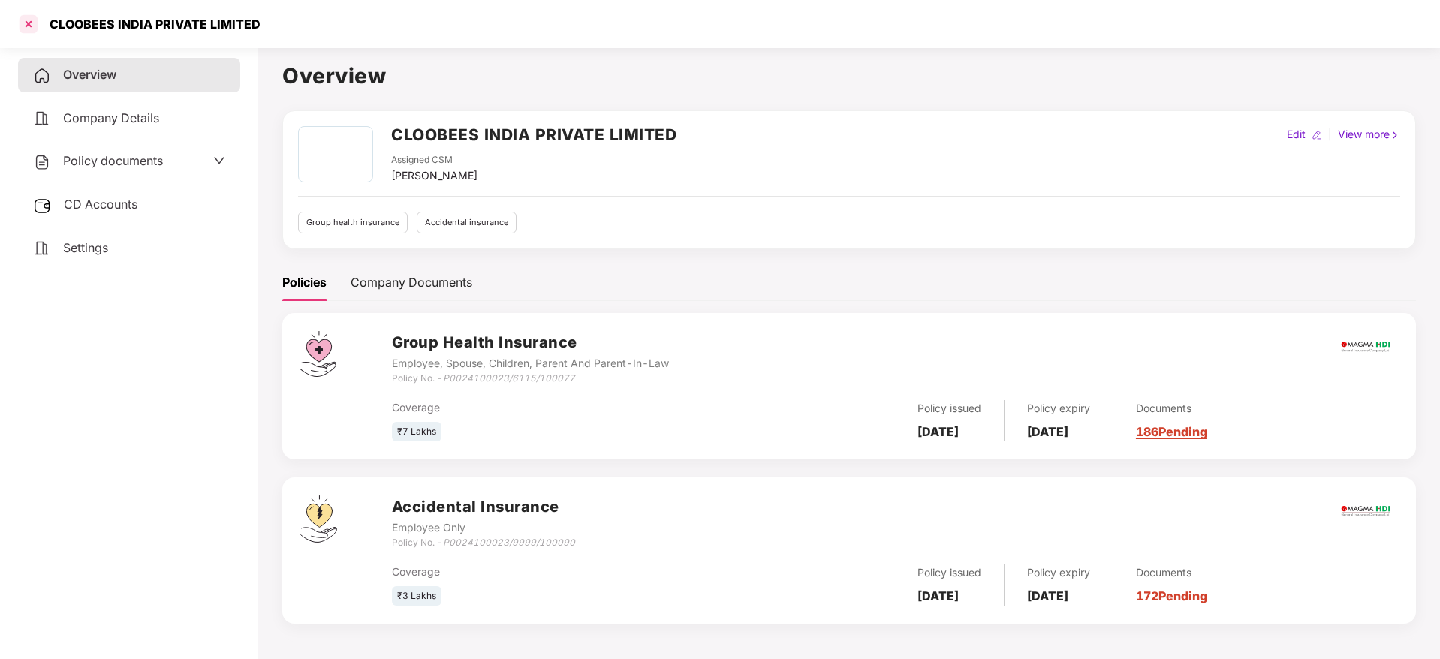
click at [32, 26] on div at bounding box center [29, 24] width 24 height 24
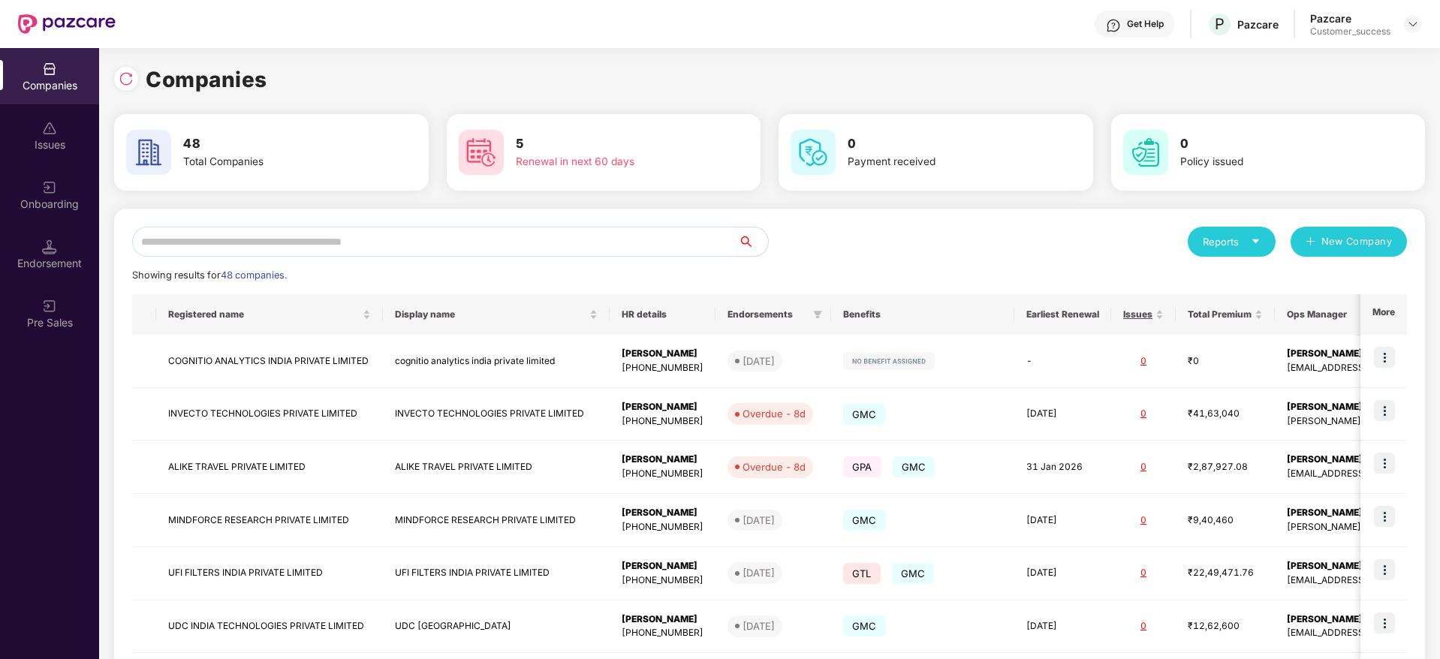
click at [48, 199] on div "Onboarding" at bounding box center [49, 204] width 99 height 15
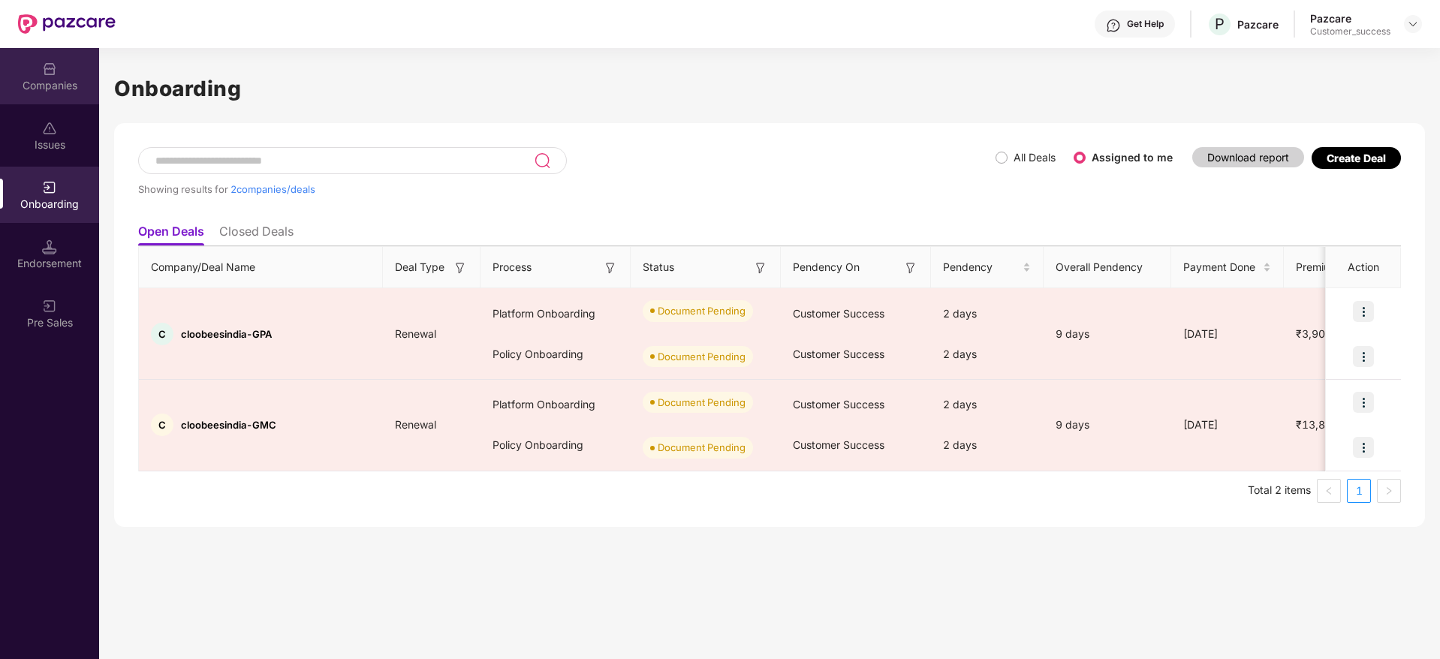
click at [56, 74] on img at bounding box center [49, 69] width 15 height 15
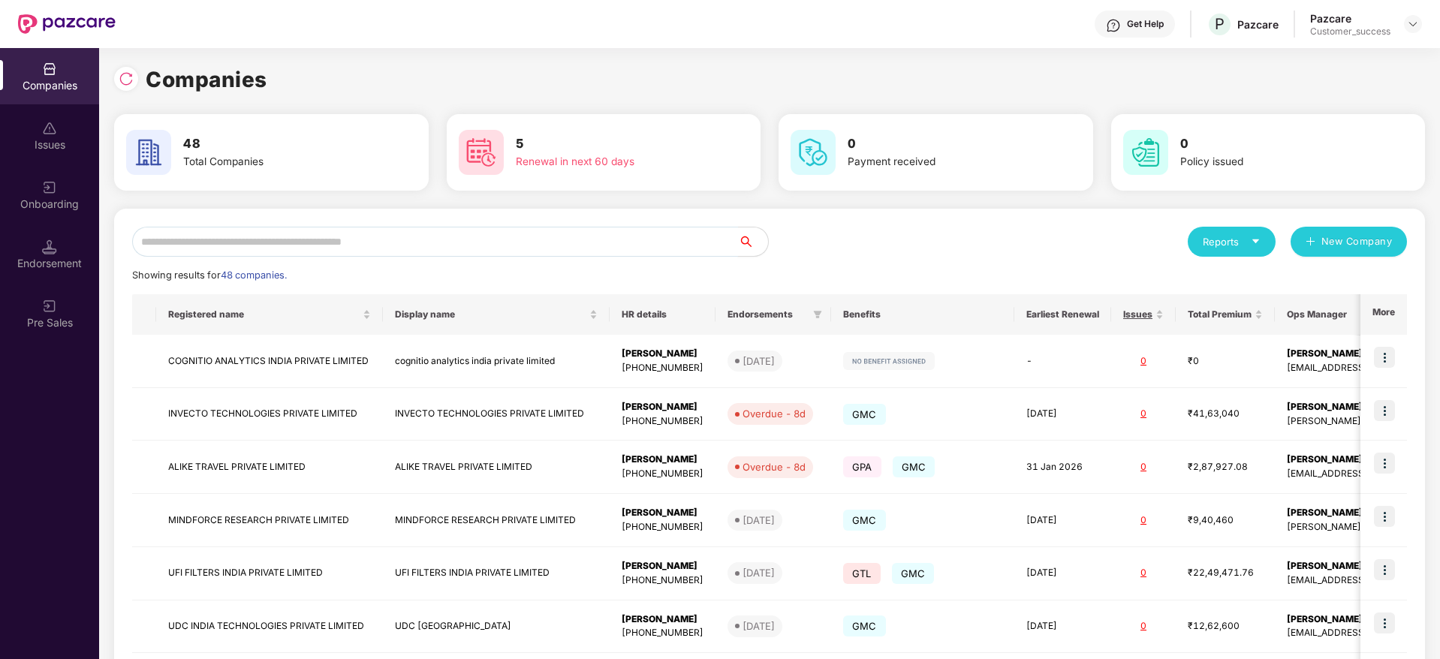
click at [285, 233] on input "text" at bounding box center [435, 242] width 606 height 30
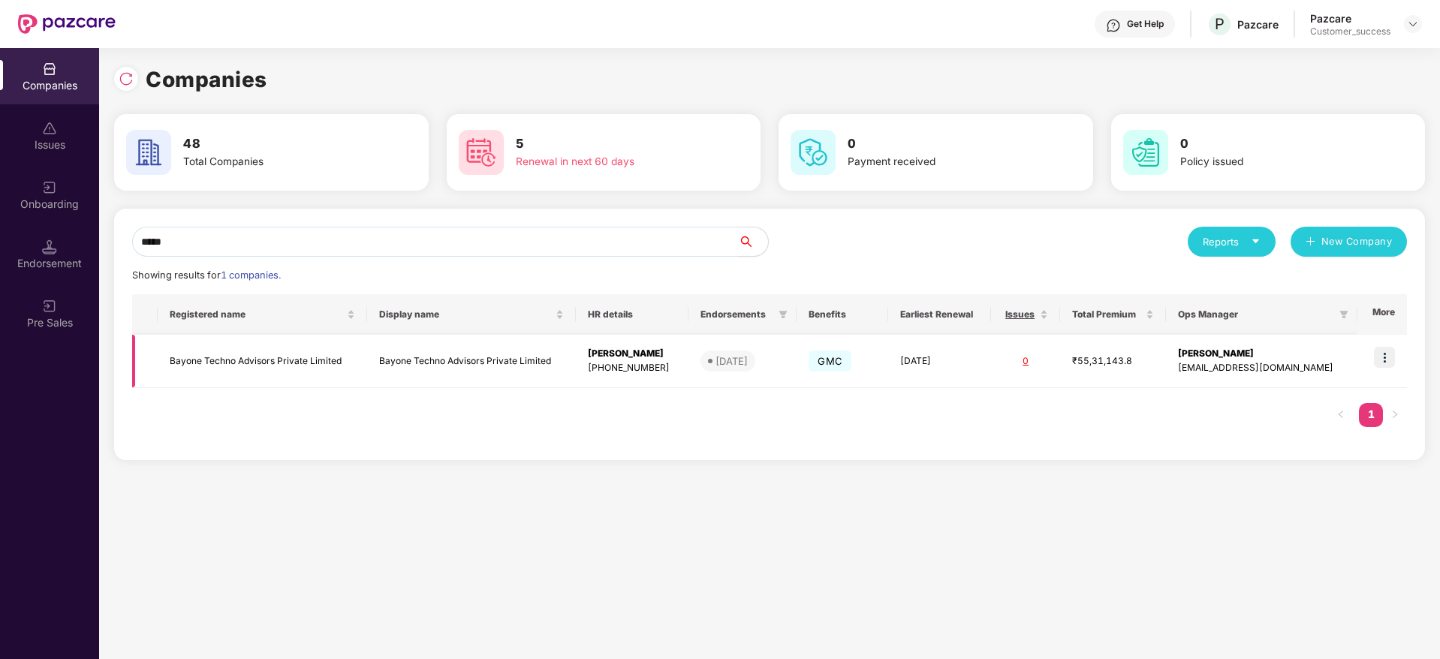
type input "*****"
click at [1393, 360] on img at bounding box center [1384, 357] width 21 height 21
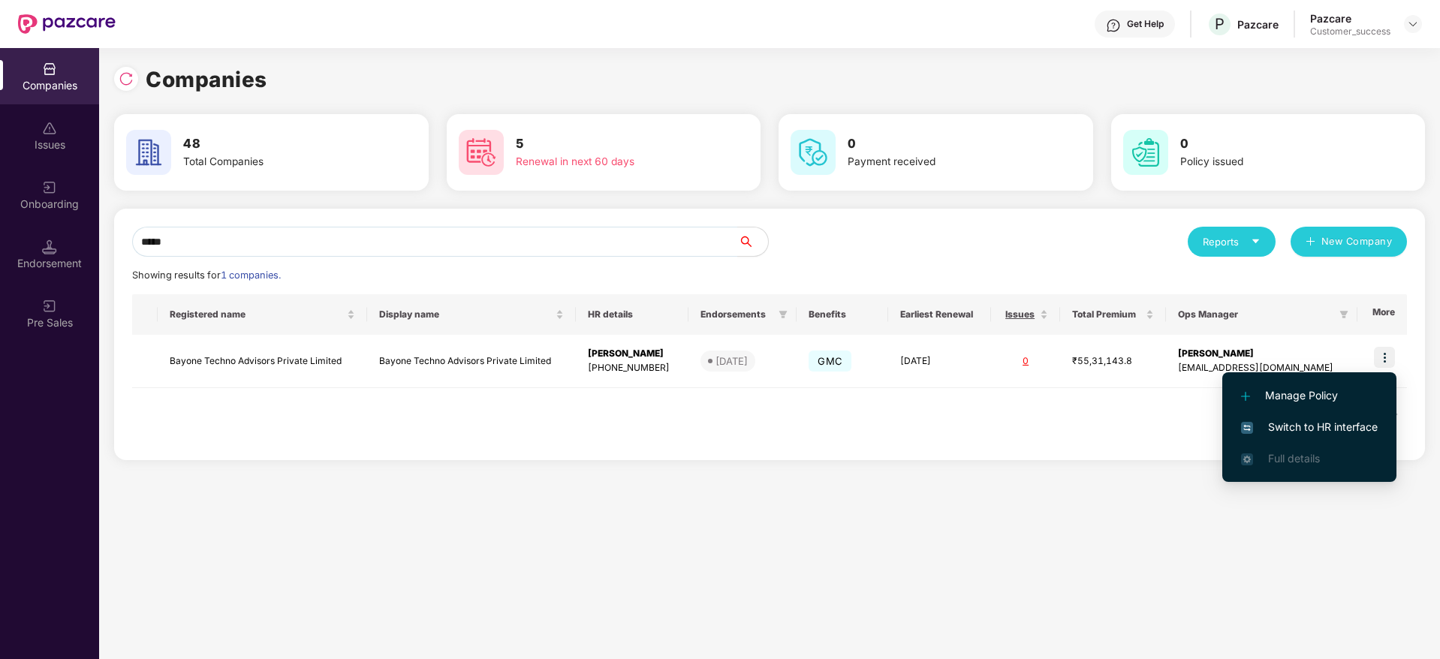
click at [1308, 435] on span "Switch to HR interface" at bounding box center [1309, 427] width 137 height 17
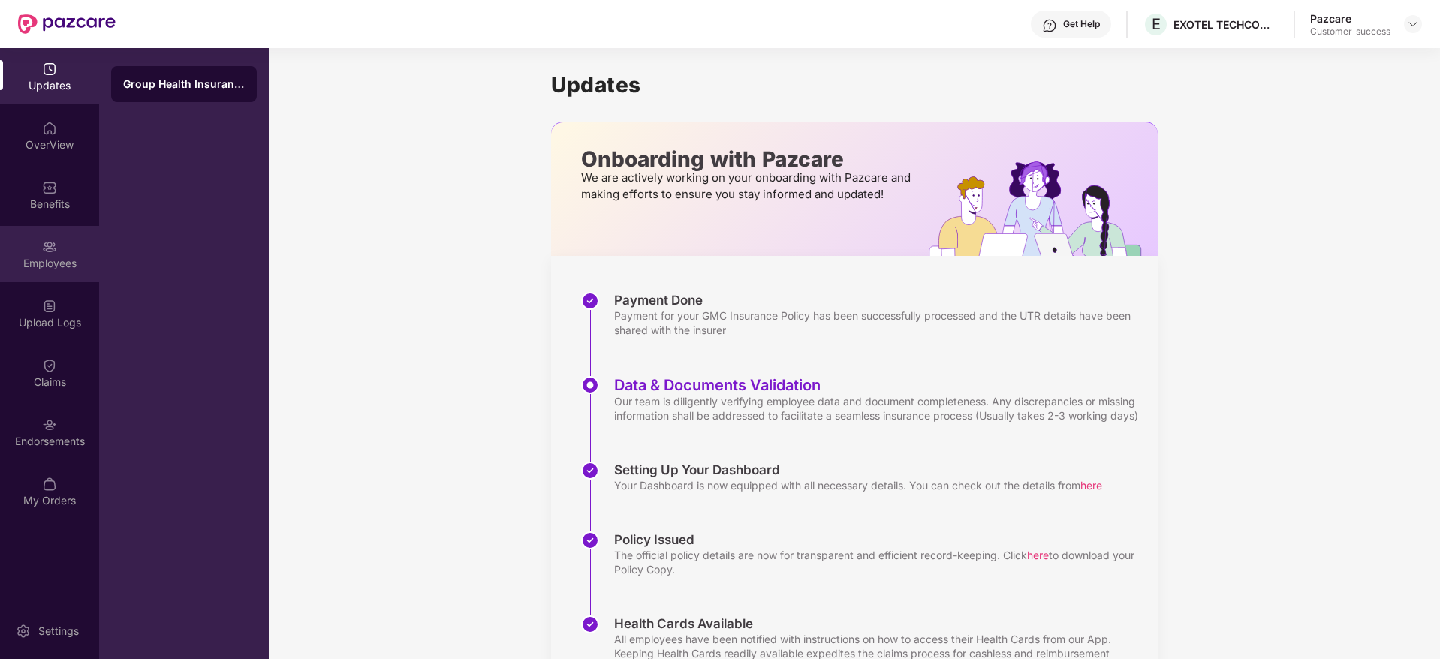
click at [65, 244] on div "Employees" at bounding box center [49, 254] width 99 height 56
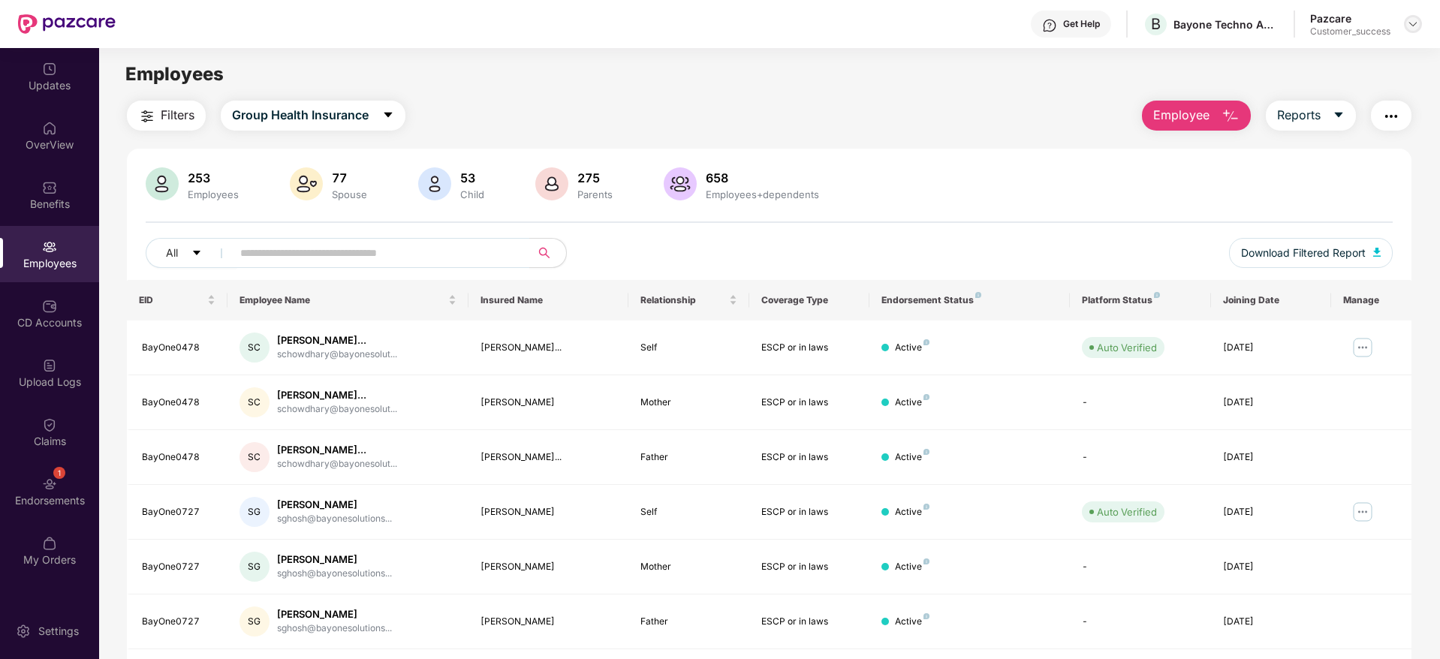
click at [1417, 21] on img at bounding box center [1413, 24] width 12 height 12
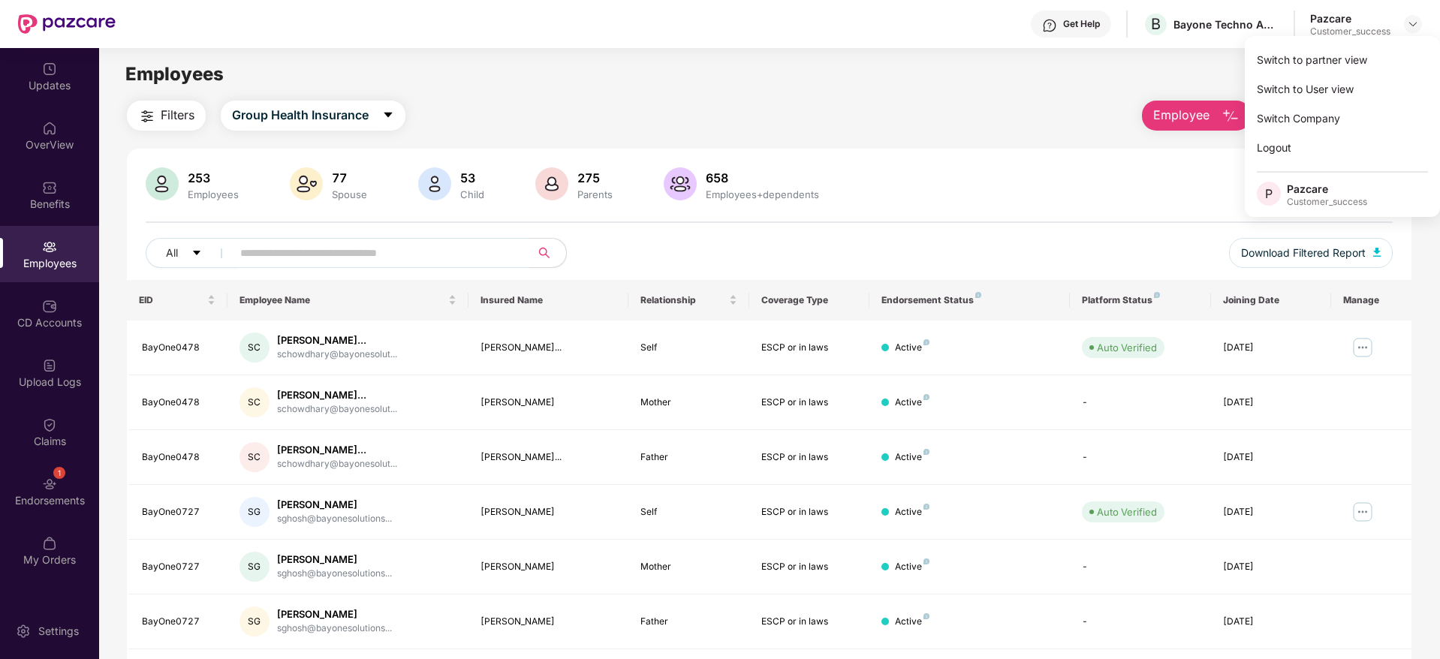
click at [891, 86] on div "Employees" at bounding box center [769, 74] width 1340 height 29
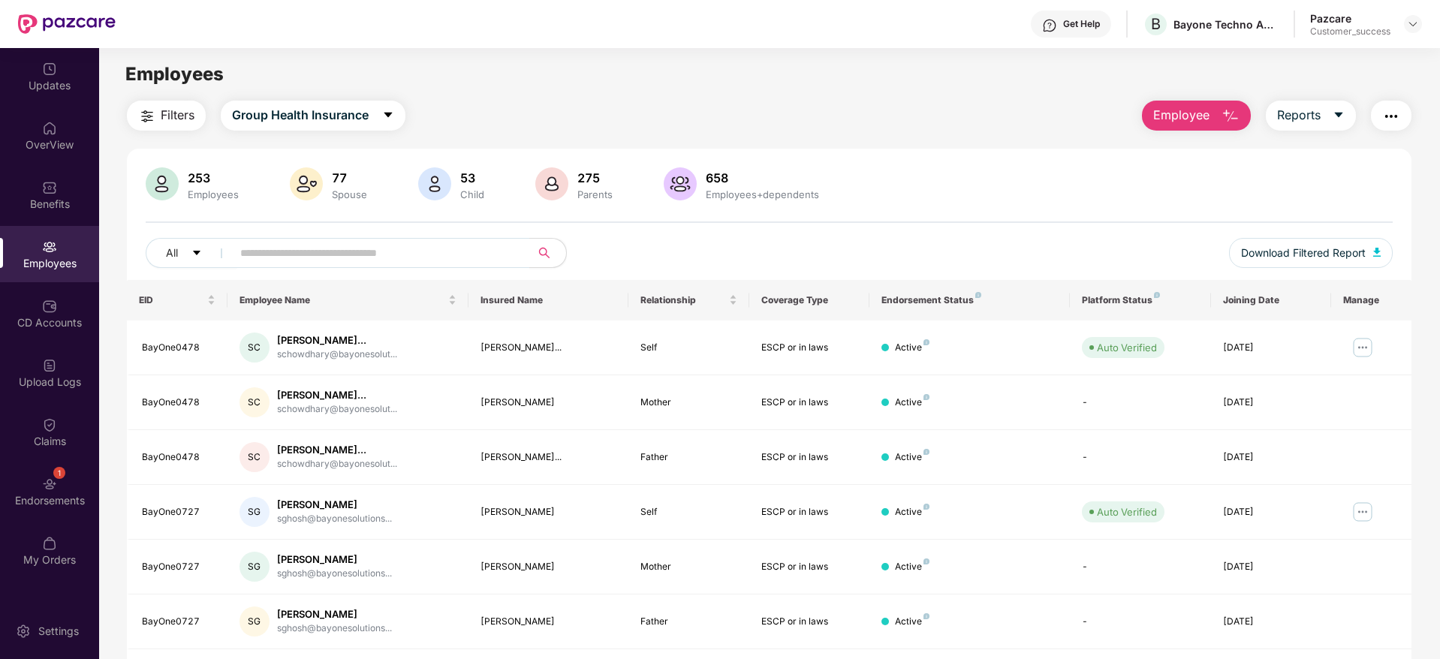
click at [187, 118] on span "Filters" at bounding box center [178, 115] width 34 height 19
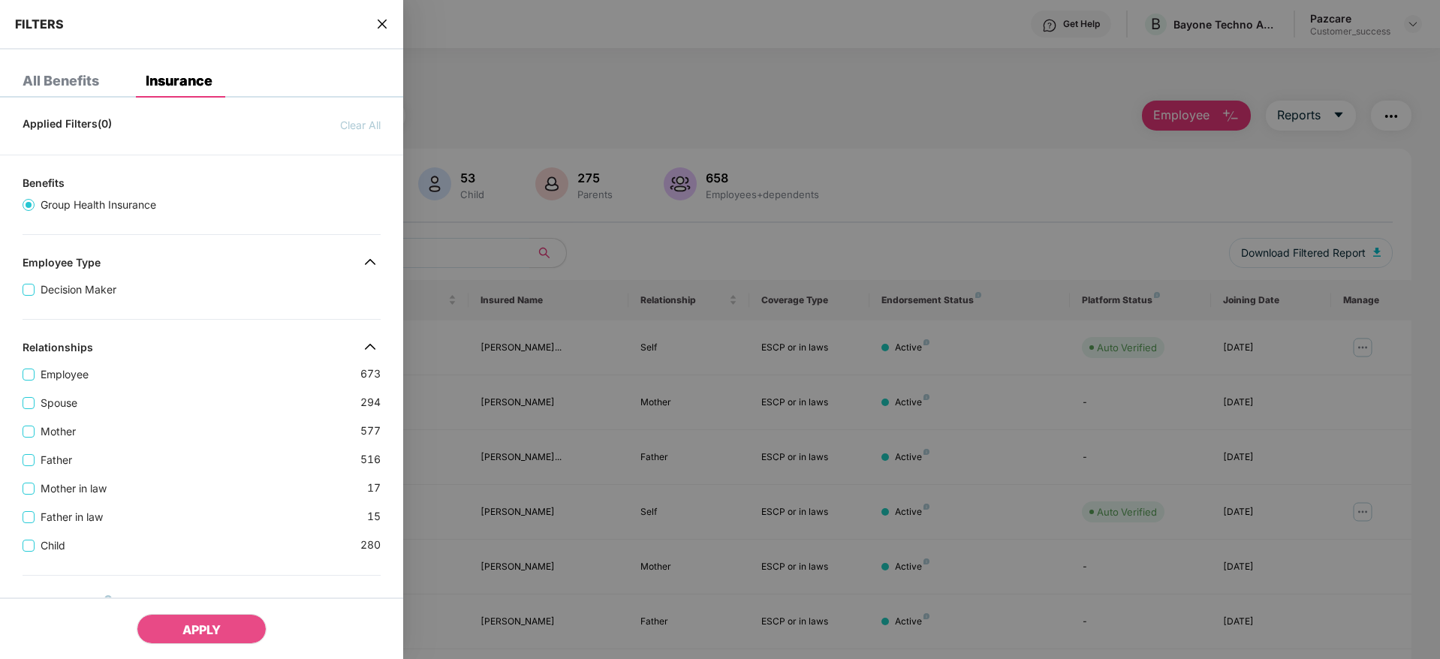
click at [203, 369] on div "Employee 673" at bounding box center [202, 368] width 358 height 29
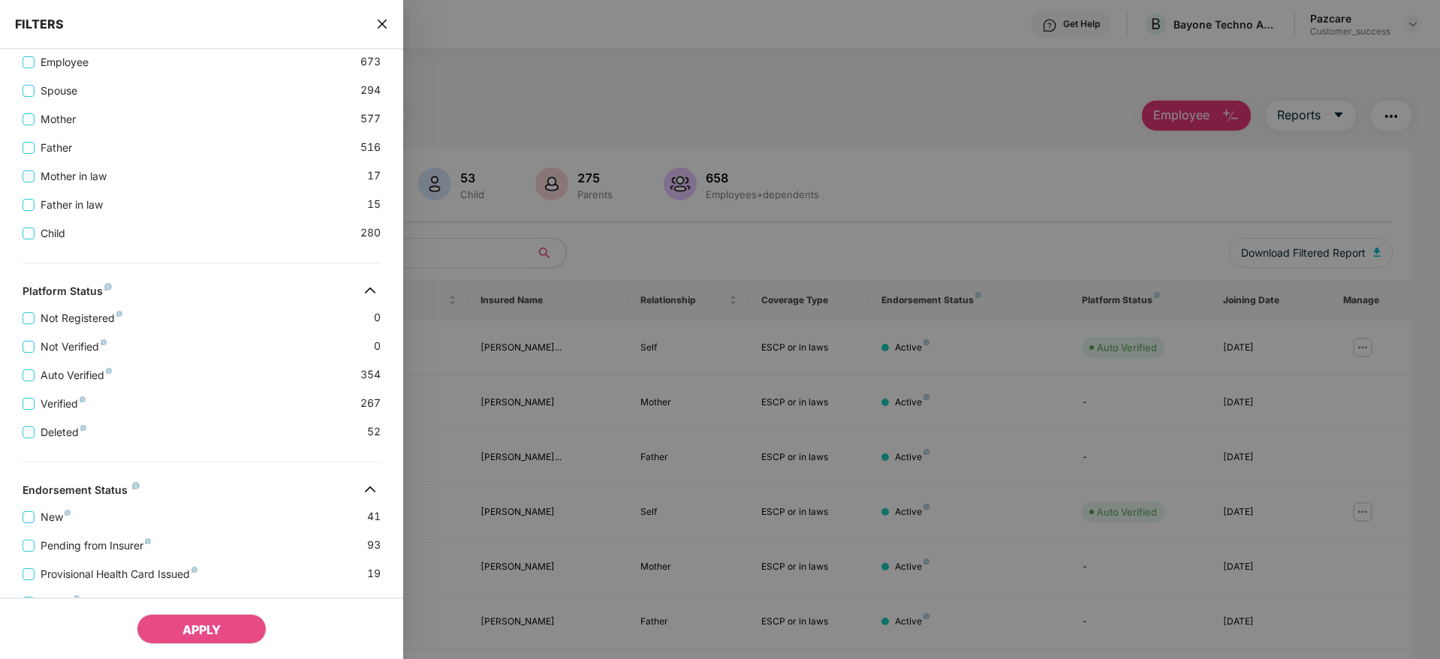
scroll to position [405, 0]
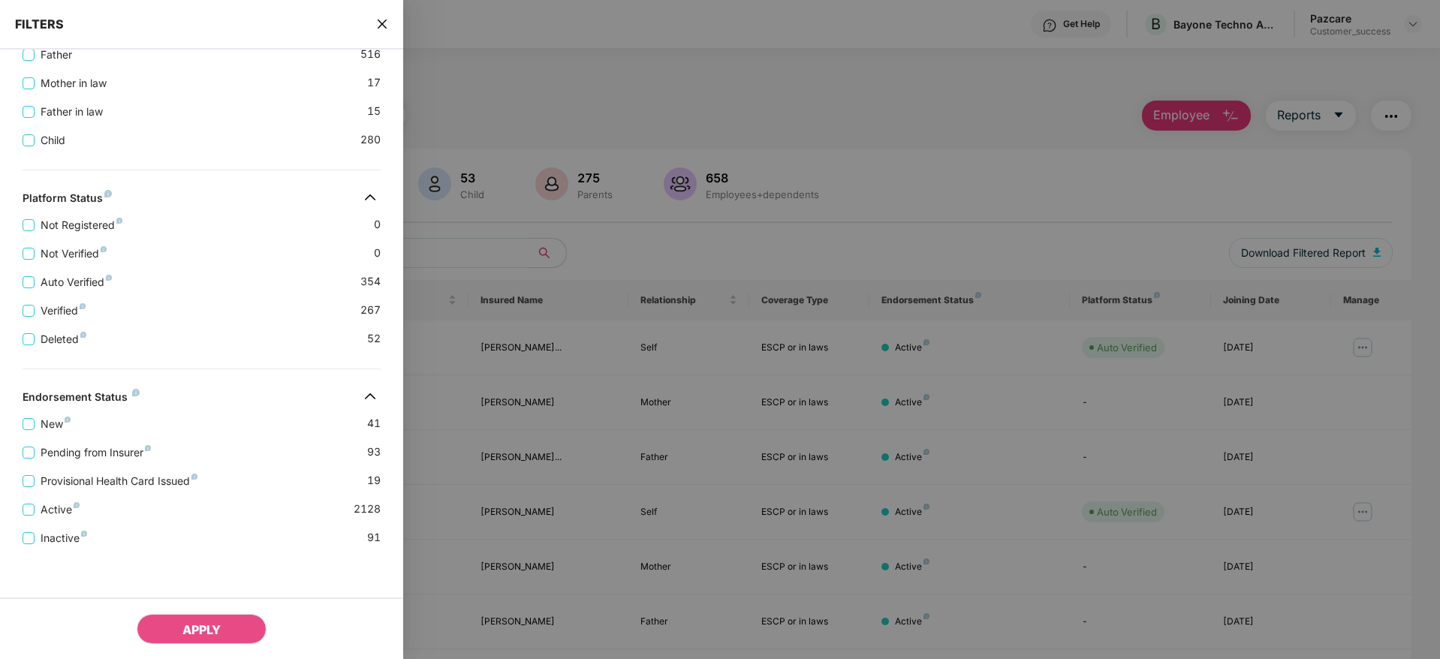
click at [375, 23] on div "FILTERS" at bounding box center [201, 25] width 403 height 50
click at [385, 26] on icon "close" at bounding box center [382, 24] width 9 height 9
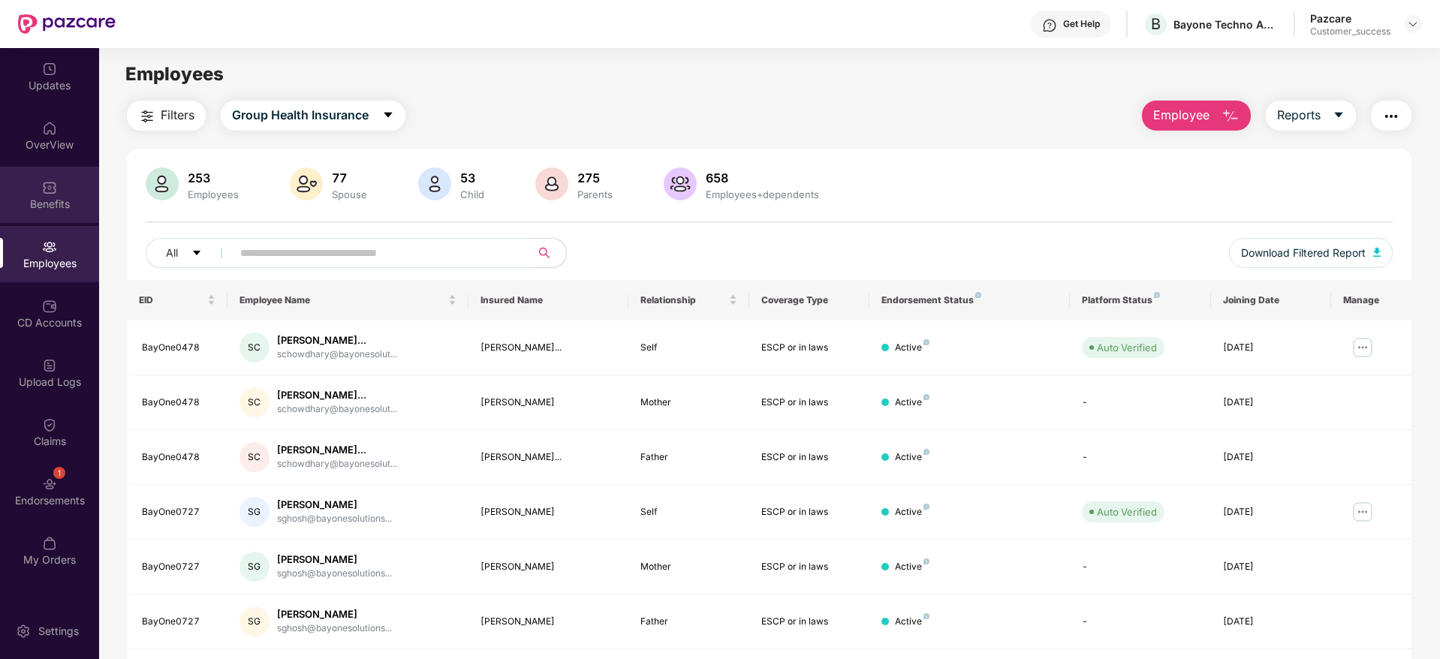
click at [51, 189] on img at bounding box center [49, 187] width 15 height 15
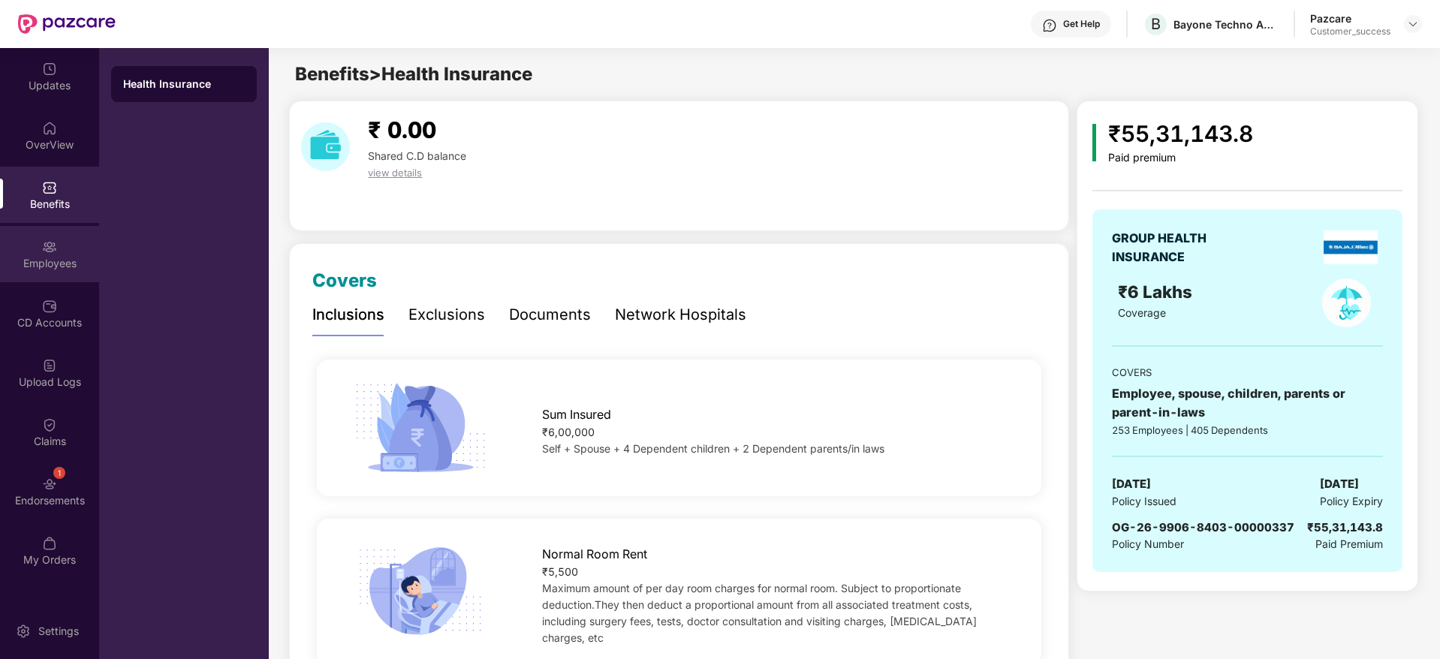
click at [47, 247] on img at bounding box center [49, 246] width 15 height 15
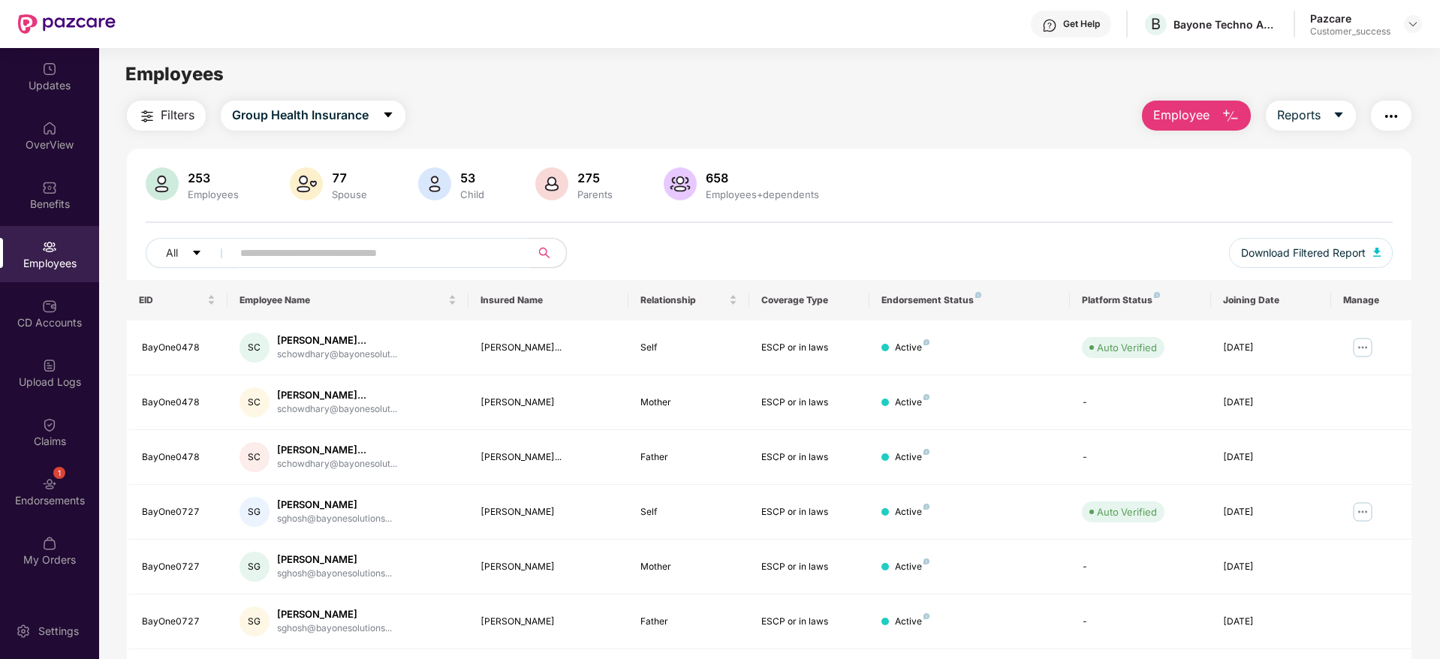
click at [162, 110] on span "Filters" at bounding box center [178, 115] width 34 height 19
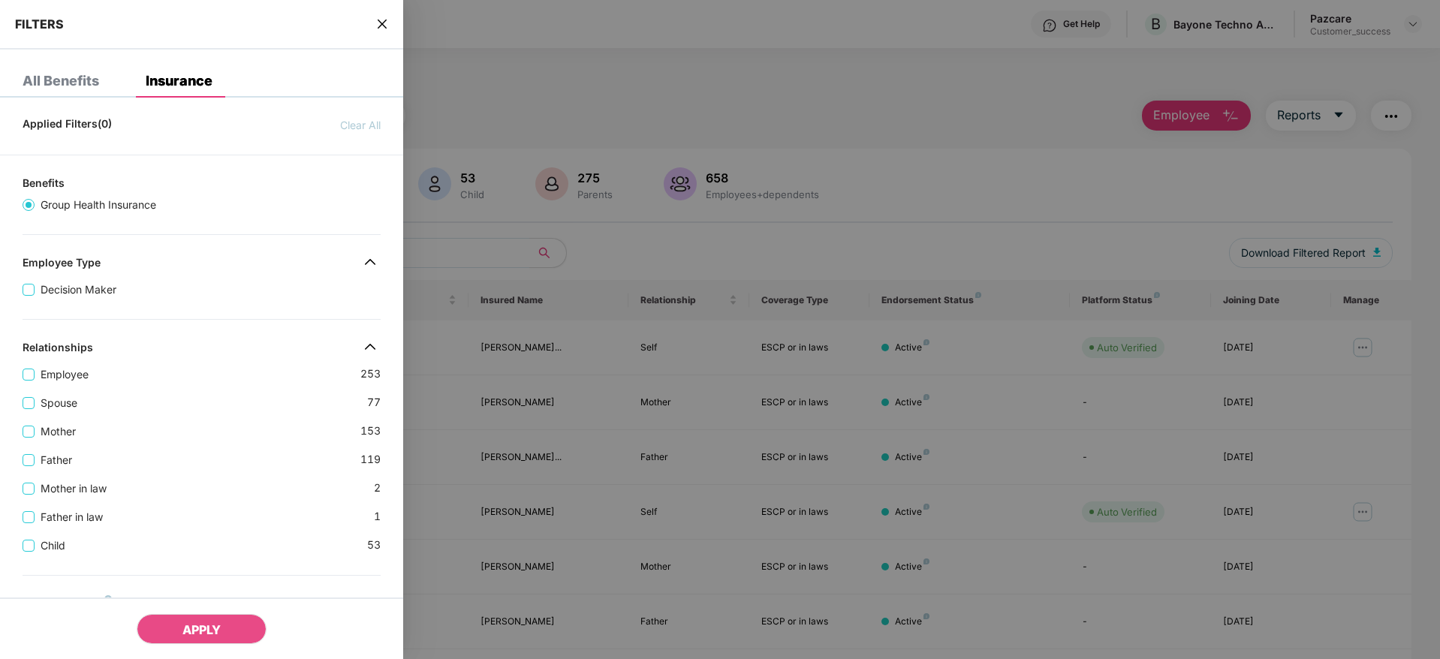
click at [169, 384] on div "Spouse 77" at bounding box center [202, 397] width 358 height 29
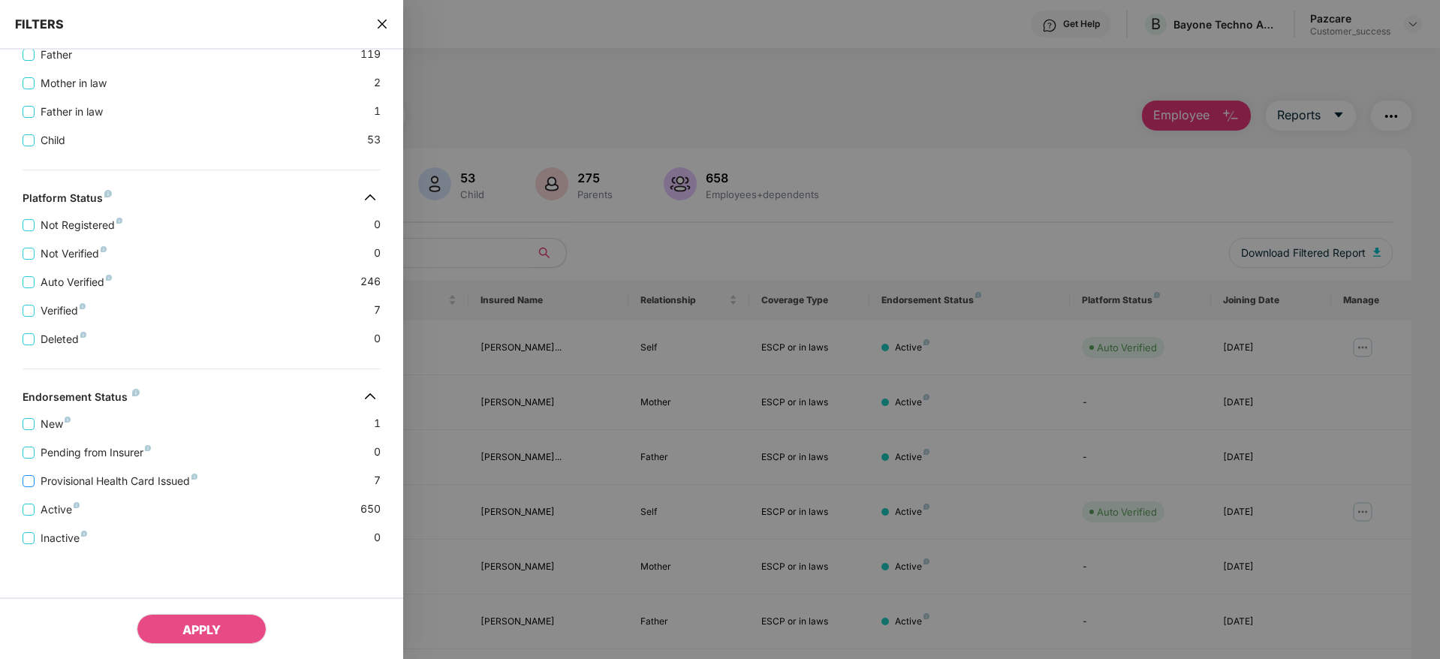
click at [56, 483] on span "Provisional Health Card Issued" at bounding box center [119, 481] width 169 height 17
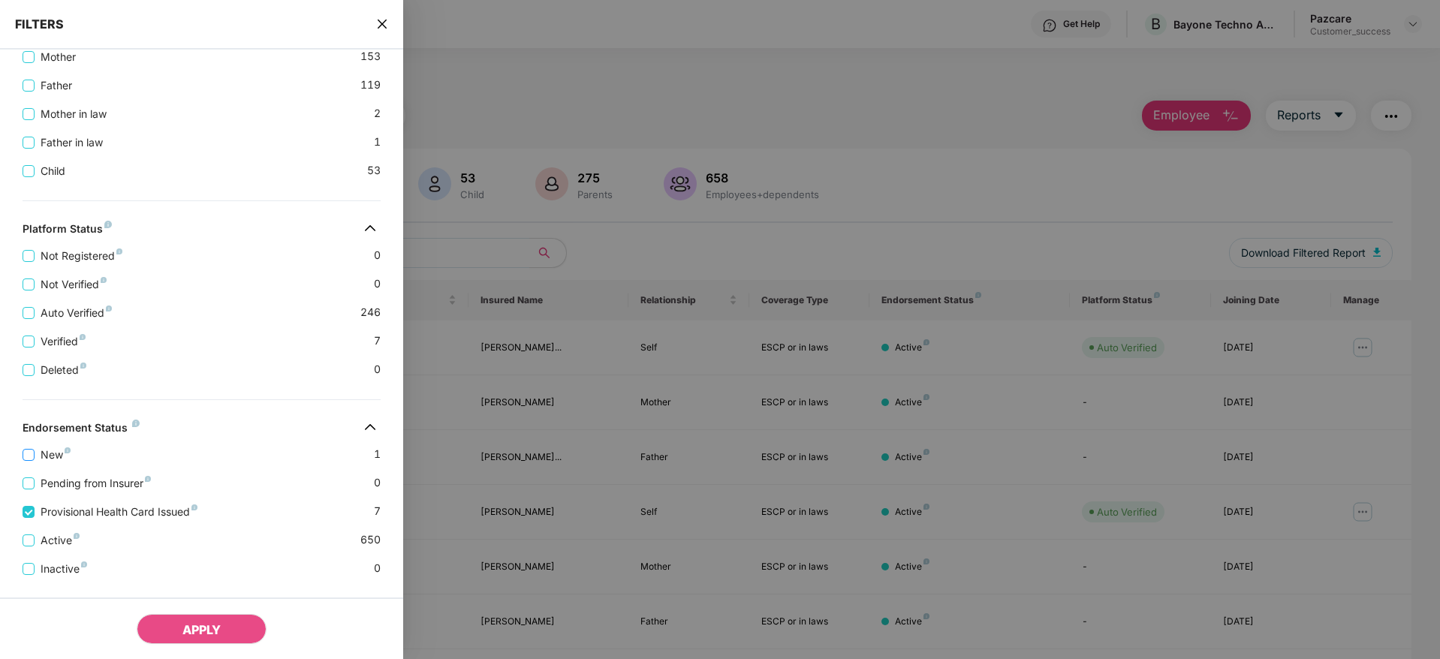
click at [44, 459] on span "New" at bounding box center [56, 455] width 42 height 17
click at [179, 622] on button "APPLY" at bounding box center [202, 629] width 130 height 30
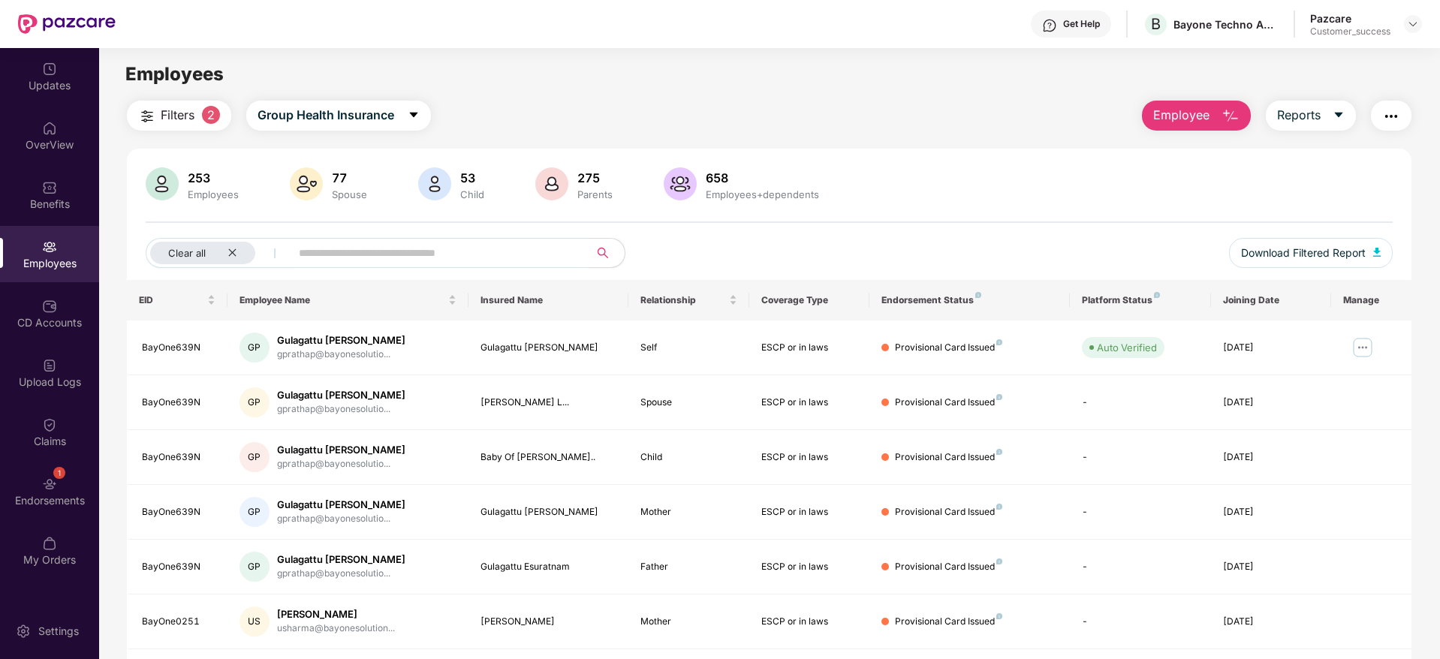
click at [941, 230] on div "253 Employees 77 Spouse 53 Child 275 Parents 658 Employees+dependents Clear all…" at bounding box center [769, 223] width 1284 height 113
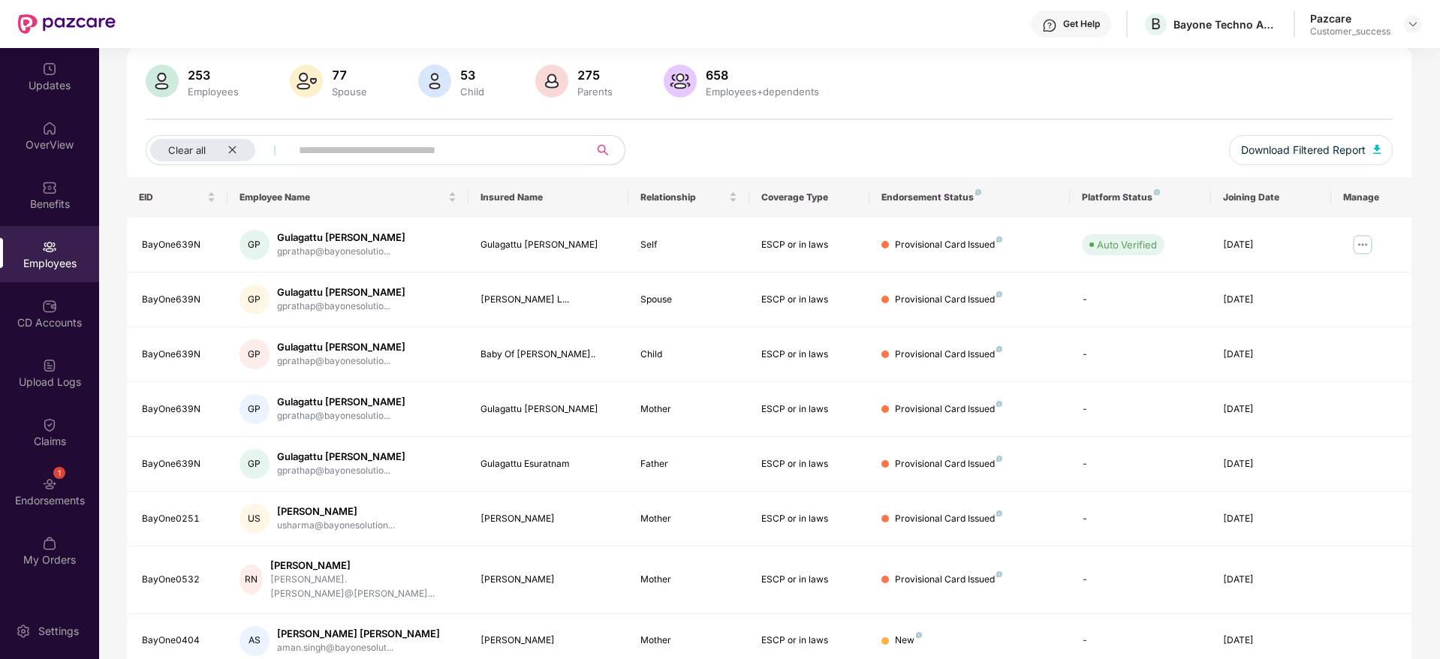
scroll to position [154, 0]
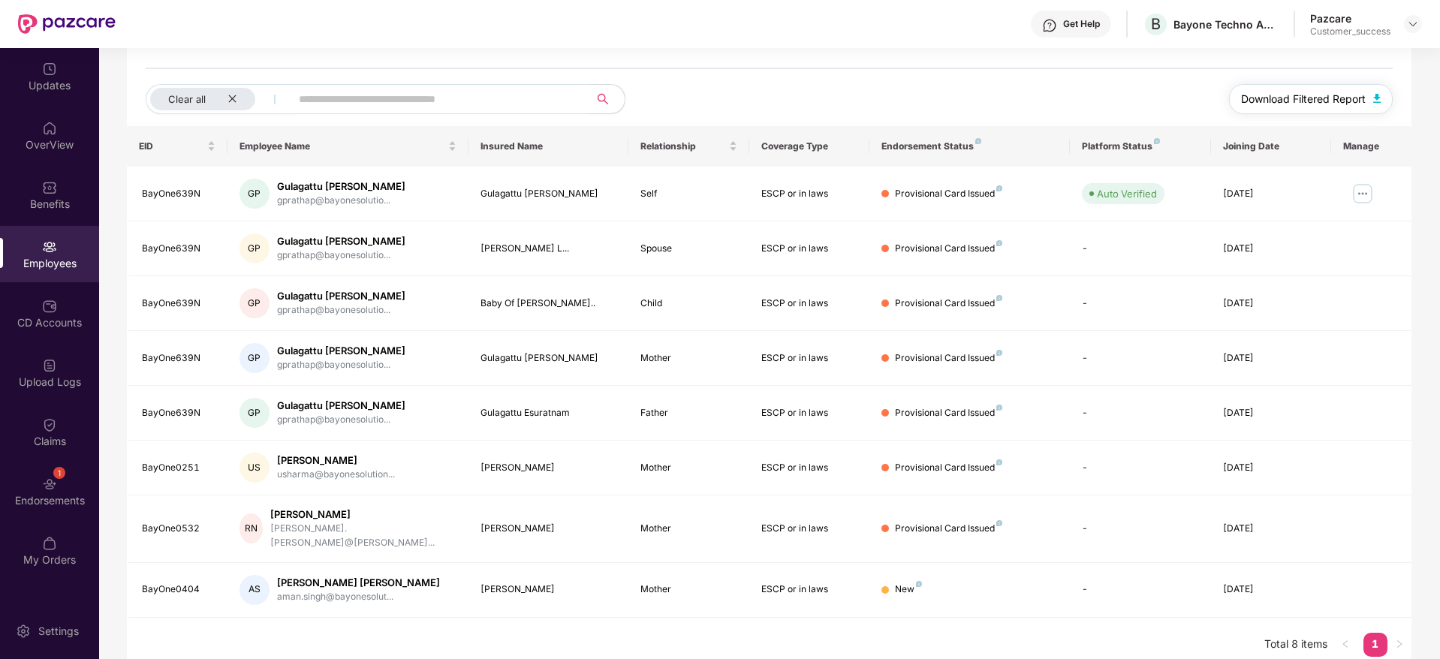
click at [1343, 95] on span "Download Filtered Report" at bounding box center [1303, 99] width 125 height 17
click at [237, 98] on div "Clear all" at bounding box center [202, 99] width 105 height 23
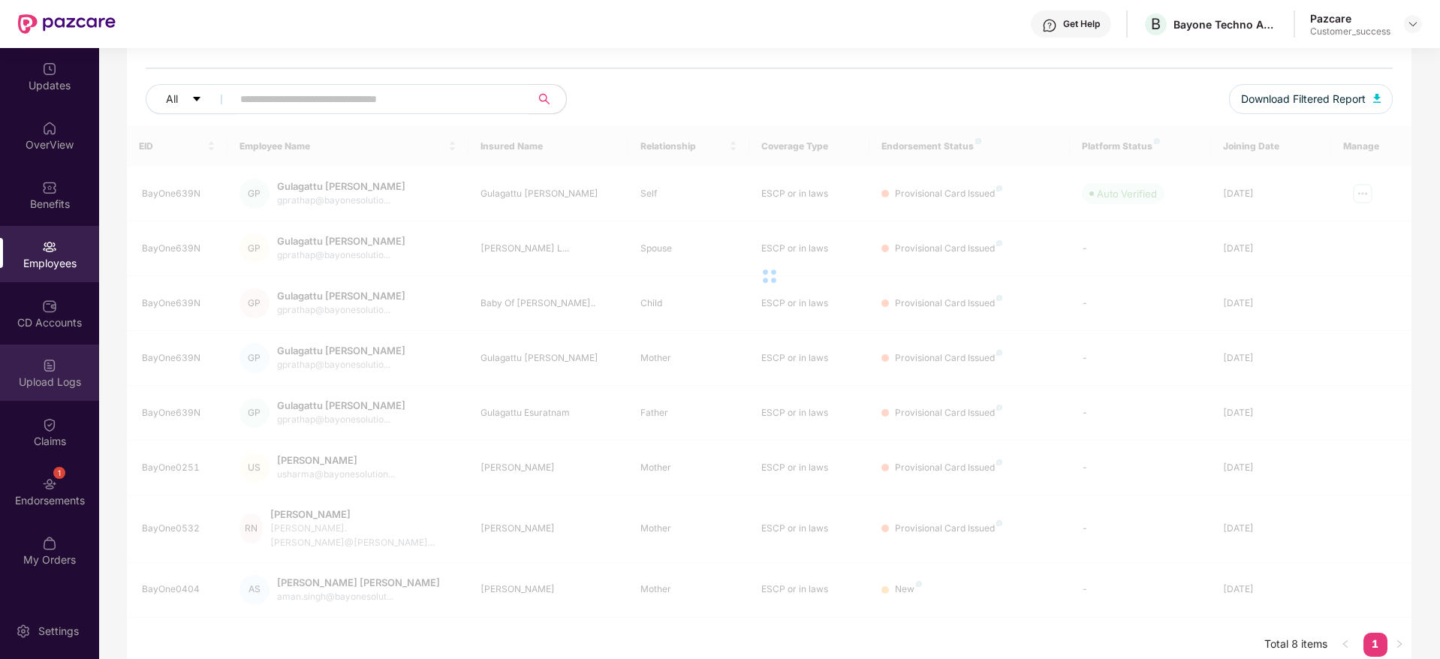
click at [66, 360] on div "Upload Logs" at bounding box center [49, 373] width 99 height 56
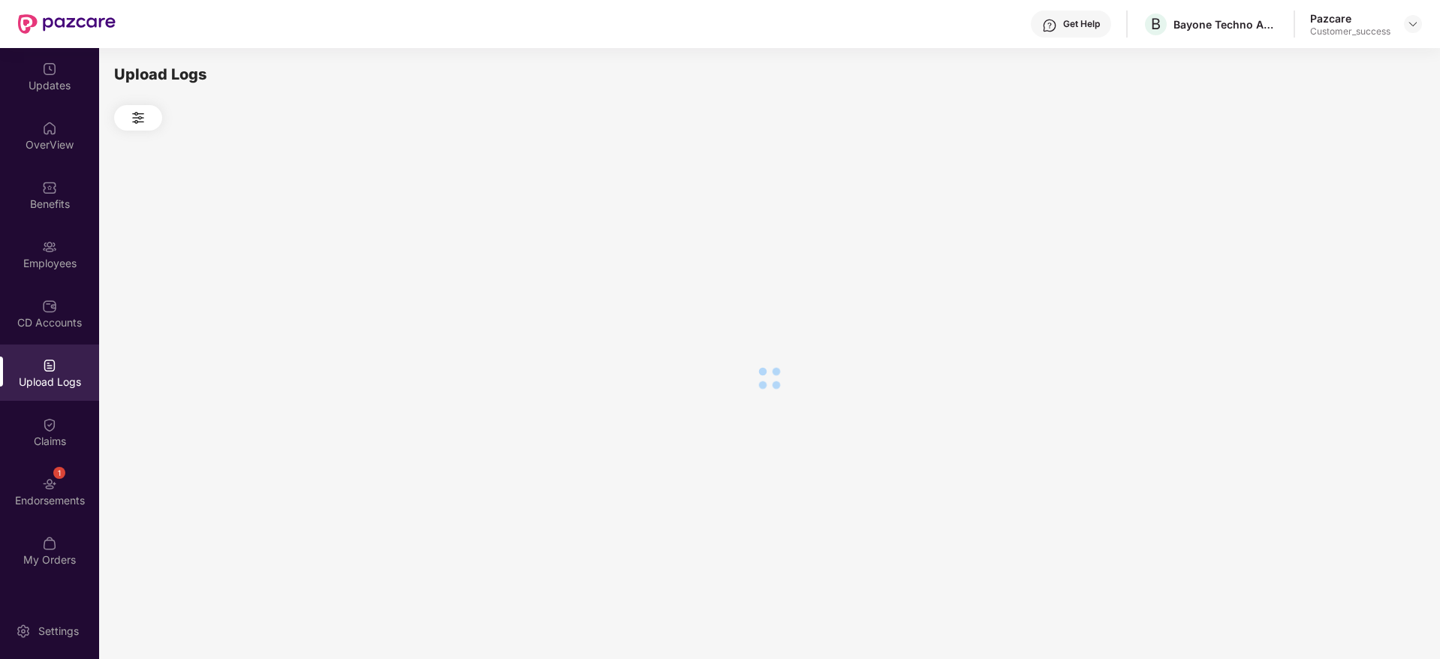
scroll to position [0, 0]
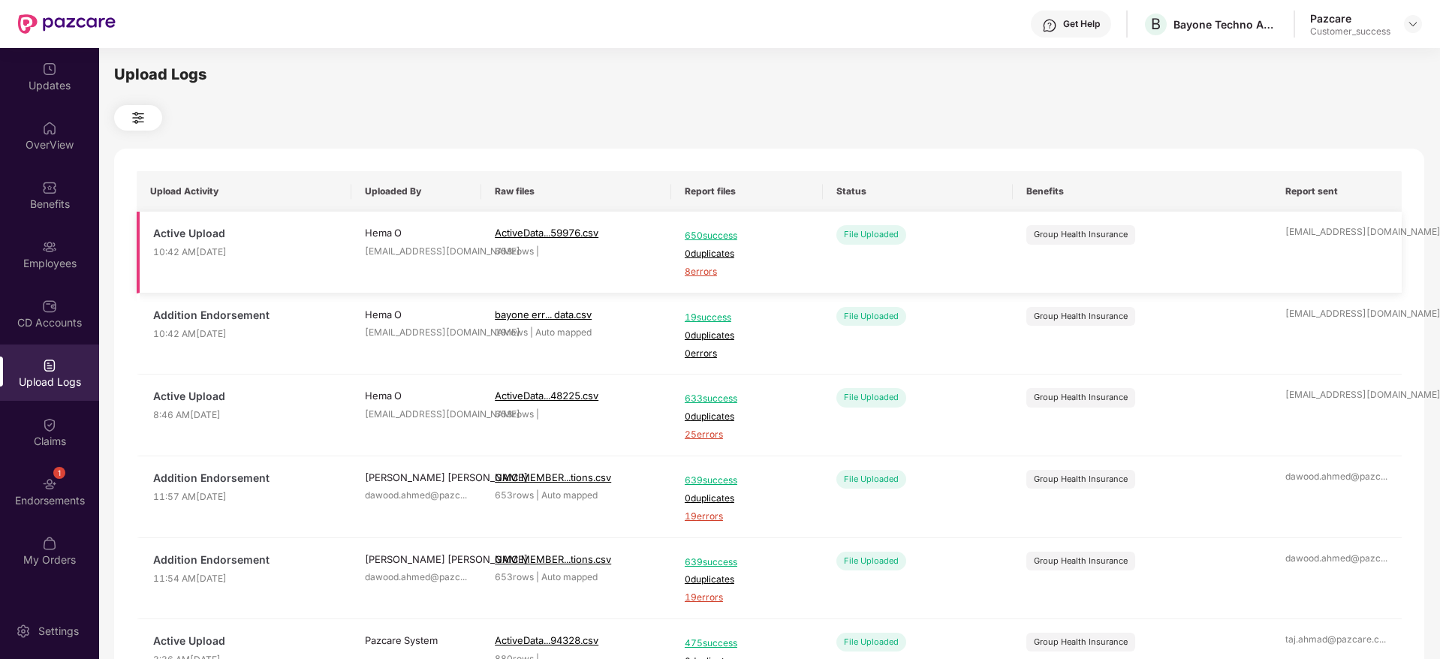
click at [700, 271] on span "8 errors" at bounding box center [747, 272] width 125 height 14
